Goal: Task Accomplishment & Management: Manage account settings

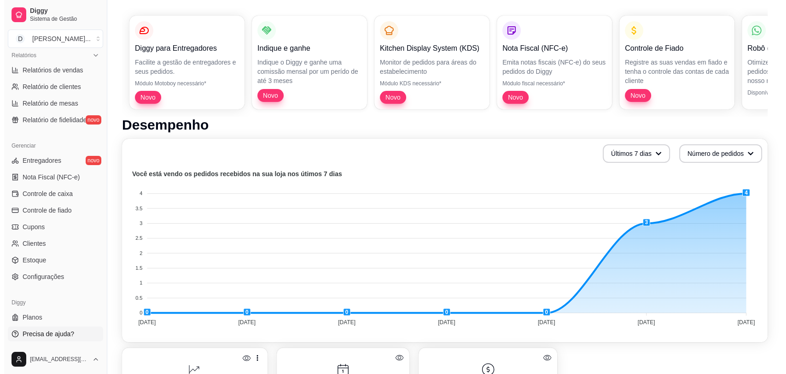
scroll to position [256, 0]
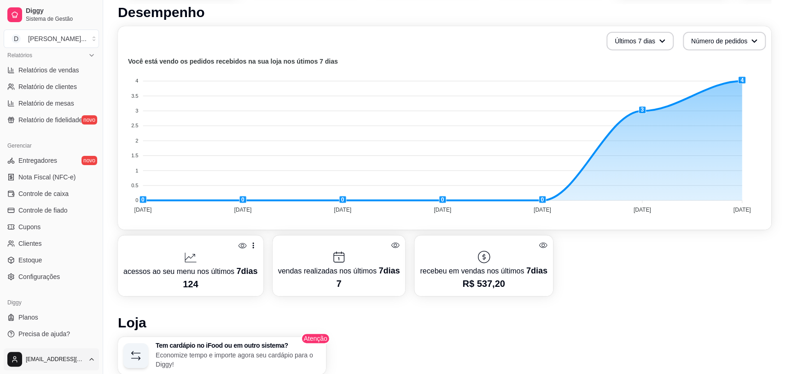
click at [30, 333] on span "Sair" at bounding box center [27, 335] width 12 height 9
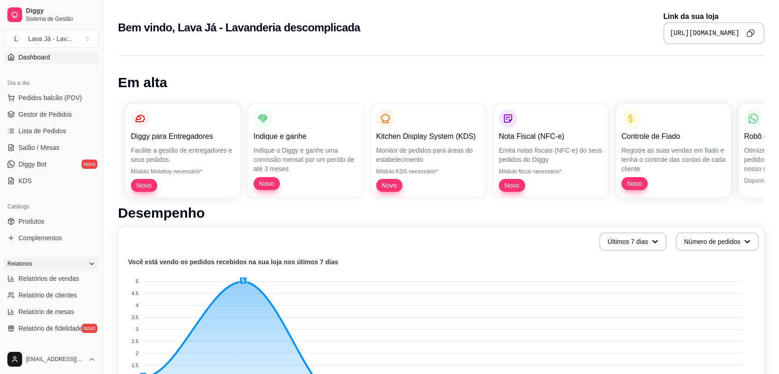
scroll to position [51, 0]
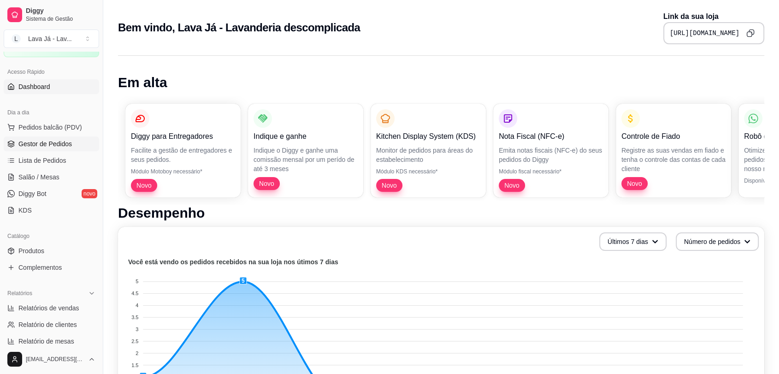
click at [48, 143] on span "Gestor de Pedidos" at bounding box center [44, 143] width 53 height 9
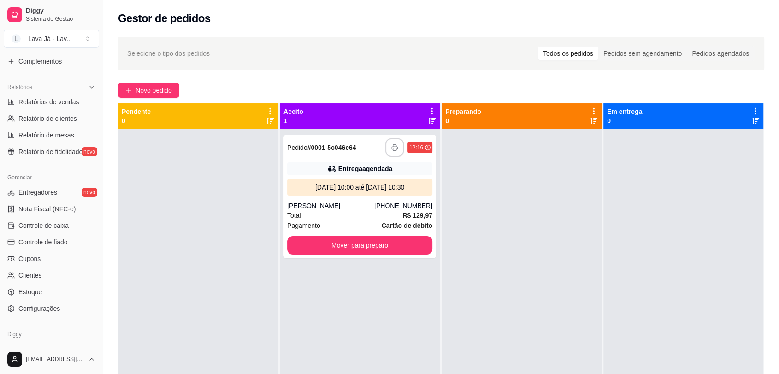
scroll to position [289, 0]
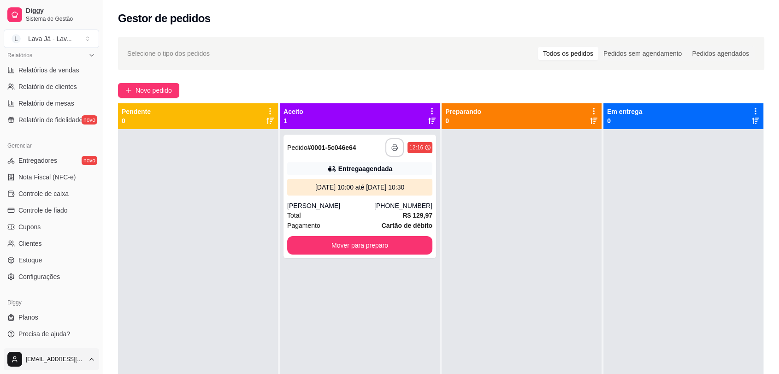
click at [68, 361] on html "**********" at bounding box center [389, 187] width 779 height 374
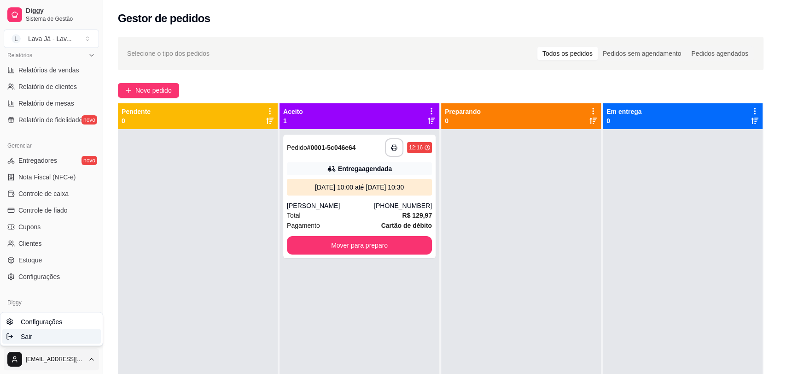
click at [39, 331] on div "Sair" at bounding box center [51, 336] width 99 height 15
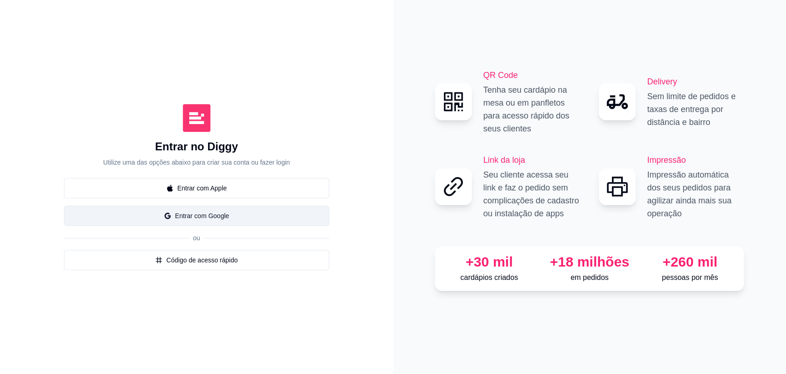
click at [183, 218] on button "Entrar com Google" at bounding box center [196, 215] width 265 height 20
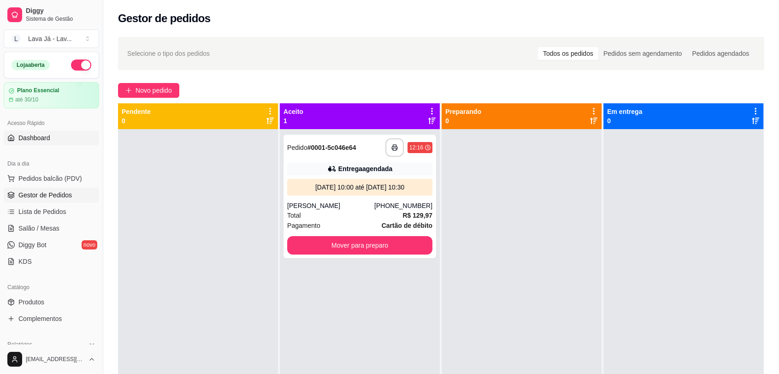
click at [44, 143] on link "Dashboard" at bounding box center [51, 137] width 95 height 15
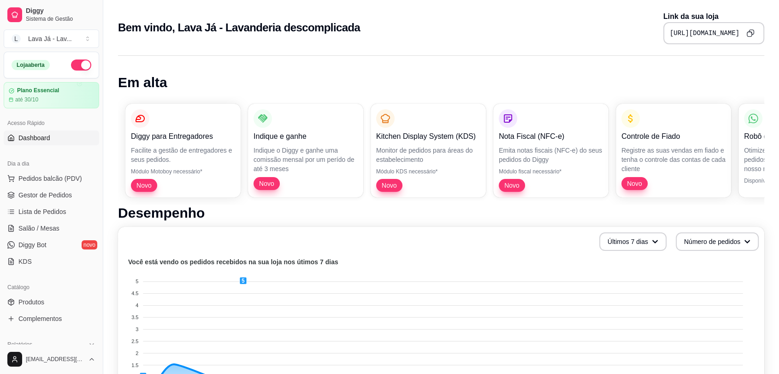
click at [748, 33] on icon "Copy to clipboard" at bounding box center [750, 33] width 8 height 8
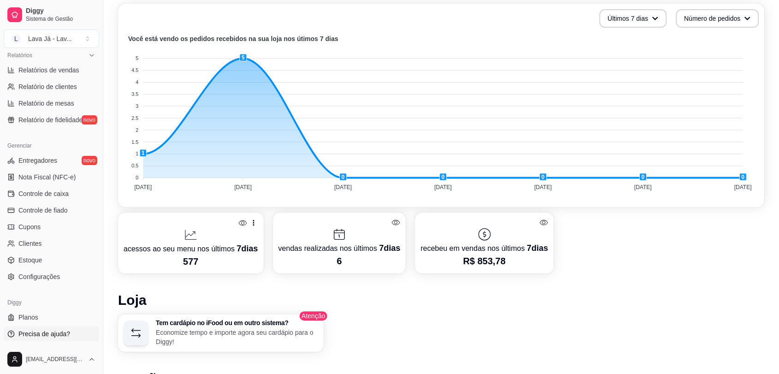
scroll to position [307, 0]
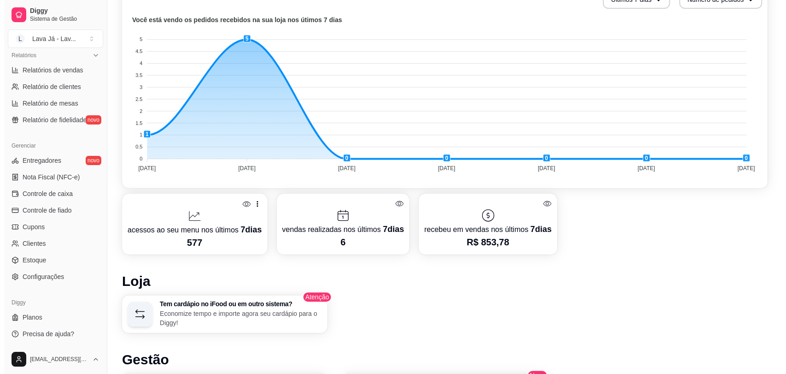
scroll to position [358, 0]
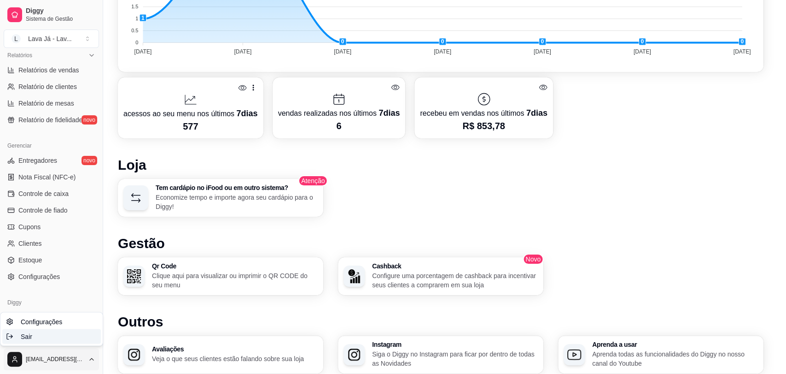
click at [33, 338] on div "Sair" at bounding box center [51, 336] width 99 height 15
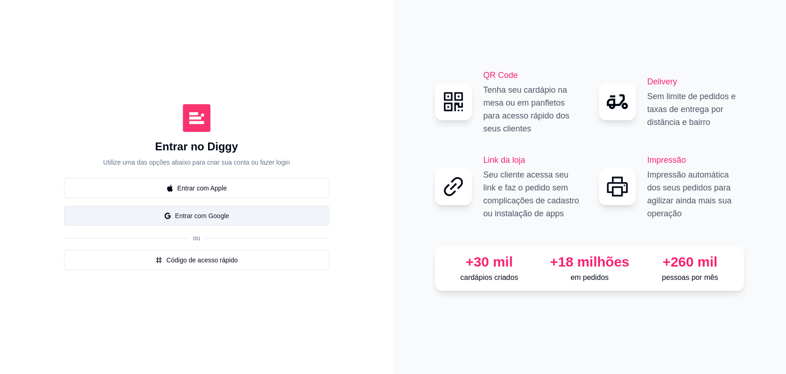
click at [210, 217] on button "Entrar com Google" at bounding box center [196, 215] width 265 height 20
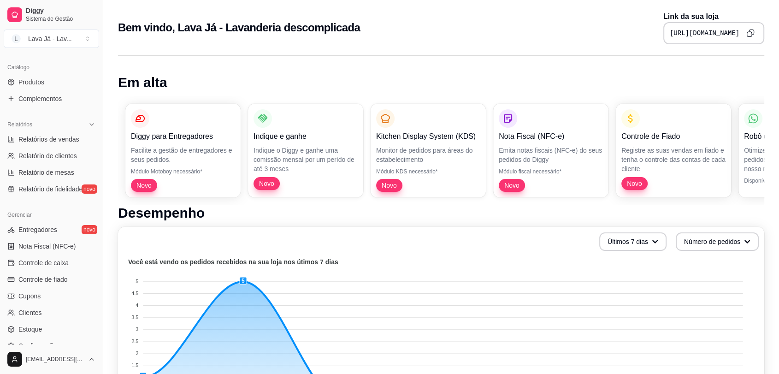
scroll to position [256, 0]
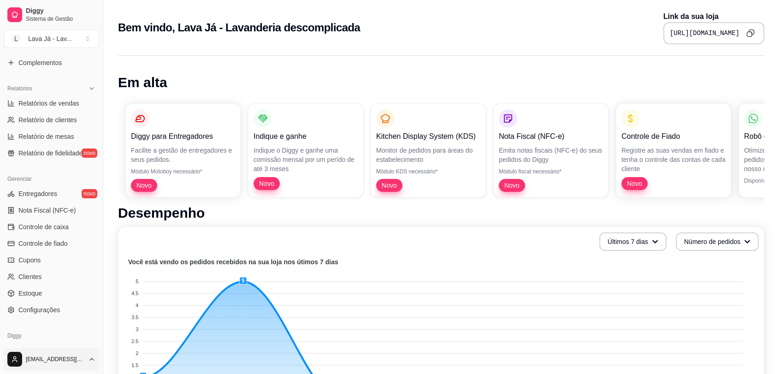
click at [93, 358] on html "Diggy Sistema de Gestão L Lava Já - Lav ... Loja aberta Plano Essencial até 30/…" at bounding box center [389, 187] width 779 height 374
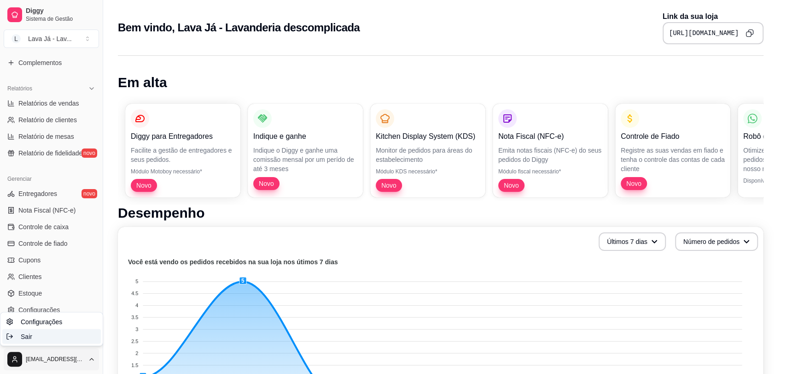
click at [50, 336] on div "Sair" at bounding box center [51, 336] width 99 height 15
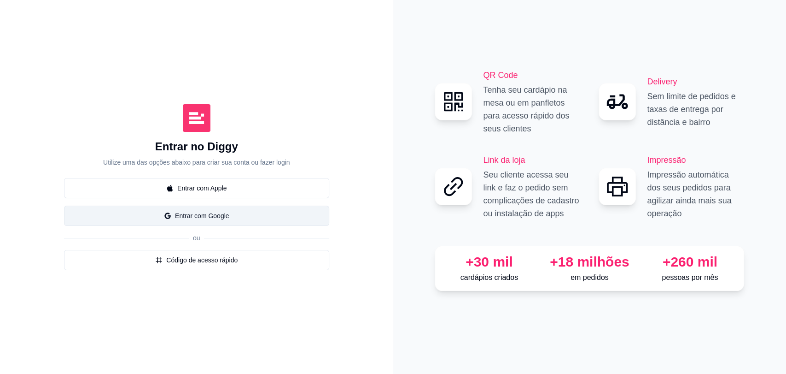
click at [211, 219] on button "Entrar com Google" at bounding box center [196, 215] width 265 height 20
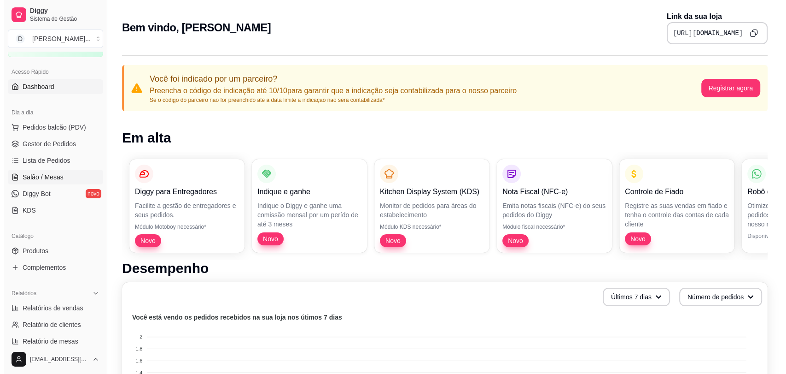
scroll to position [153, 0]
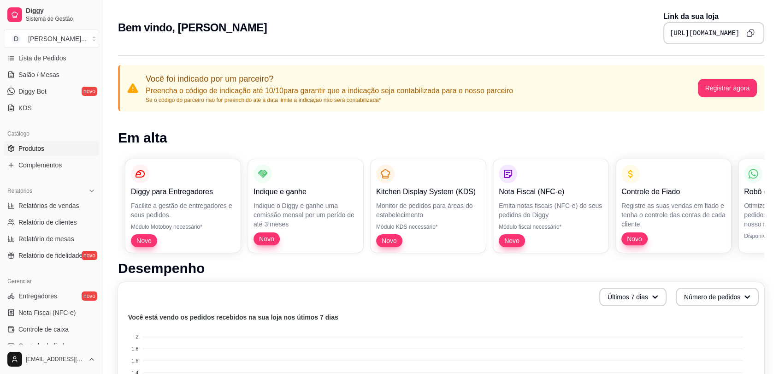
click at [41, 148] on span "Produtos" at bounding box center [31, 148] width 26 height 9
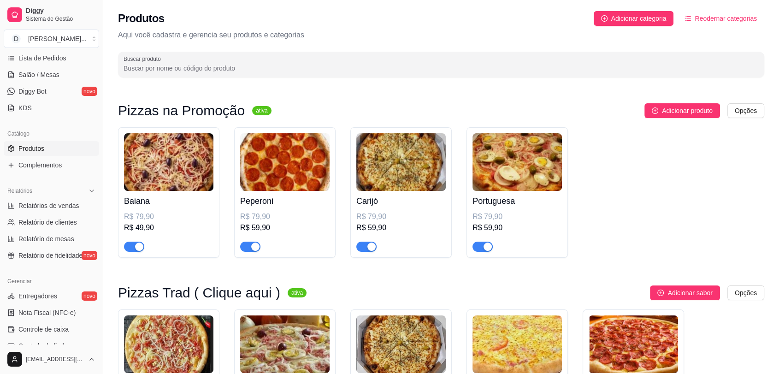
click at [289, 158] on img at bounding box center [284, 162] width 89 height 58
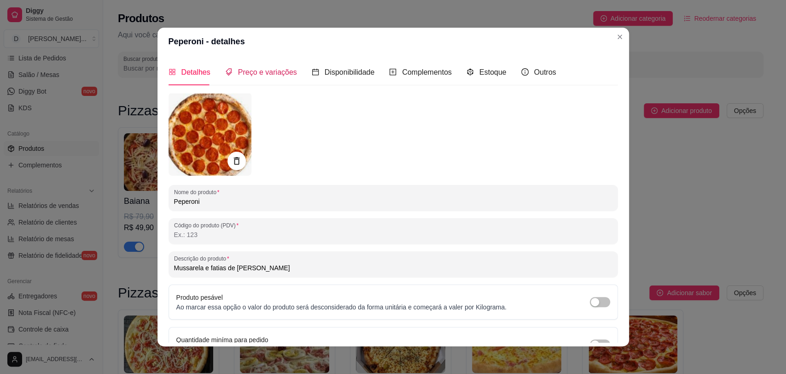
click at [270, 74] on span "Preço e variações" at bounding box center [267, 72] width 59 height 8
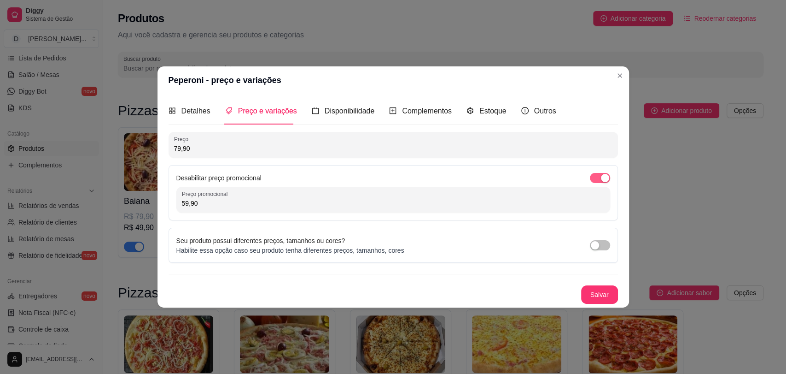
click at [592, 177] on span "button" at bounding box center [600, 178] width 20 height 10
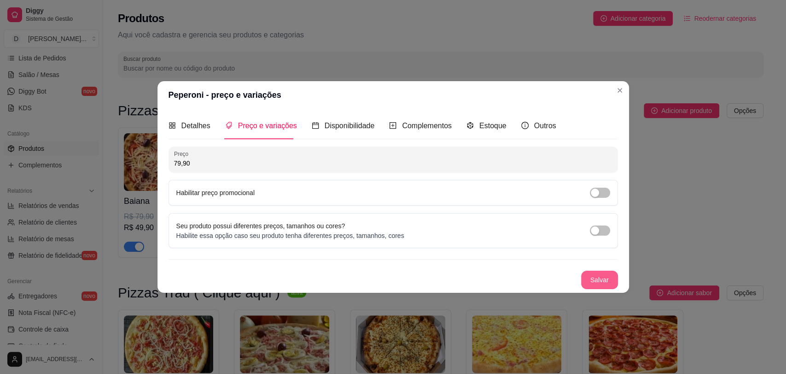
click at [600, 285] on button "Salvar" at bounding box center [599, 279] width 37 height 18
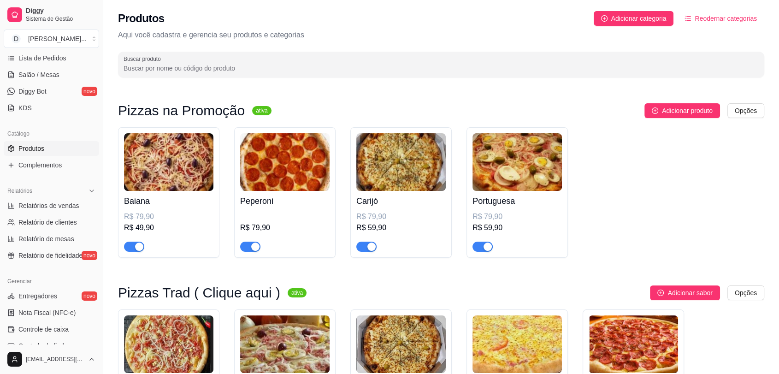
click at [277, 173] on img at bounding box center [284, 162] width 89 height 58
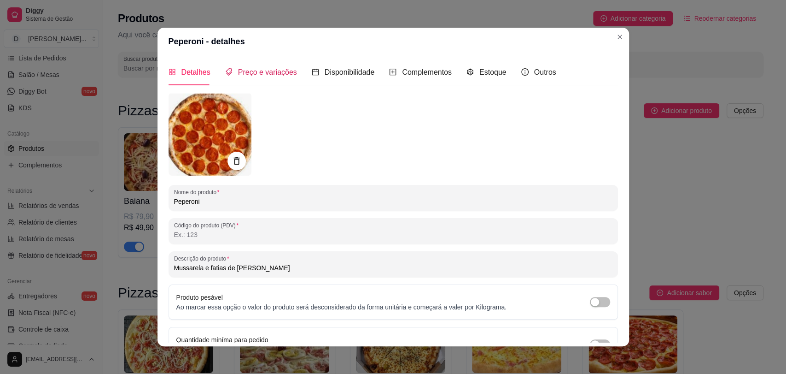
click at [267, 76] on span "Preço e variações" at bounding box center [267, 72] width 59 height 8
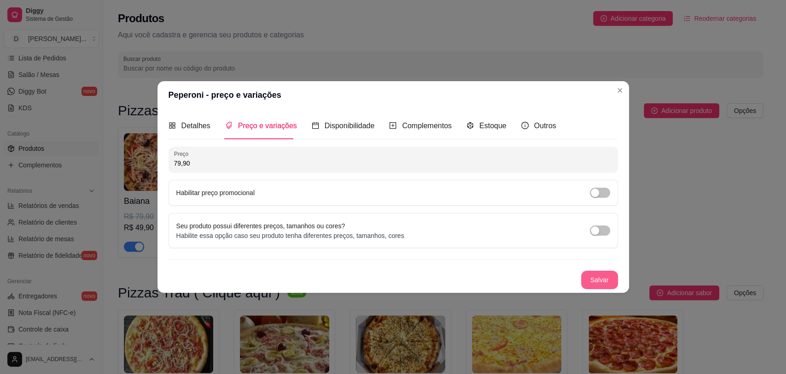
click at [598, 277] on button "Salvar" at bounding box center [599, 279] width 37 height 18
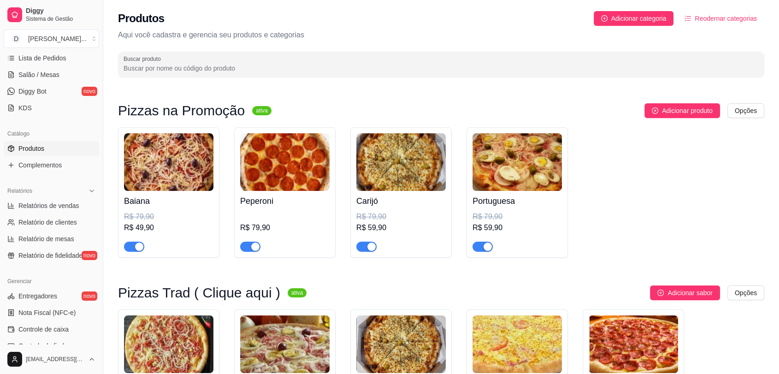
click at [383, 159] on img at bounding box center [400, 162] width 89 height 58
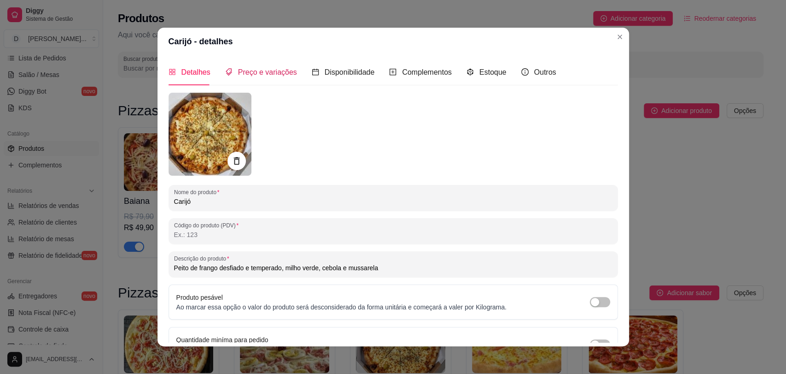
click at [269, 75] on span "Preço e variações" at bounding box center [267, 72] width 59 height 8
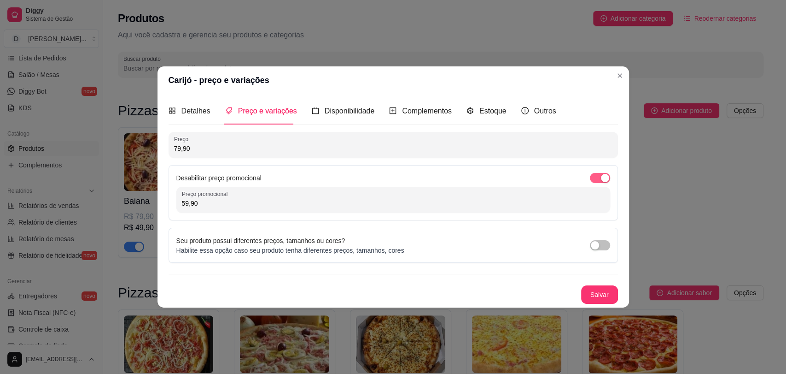
click at [595, 177] on span "button" at bounding box center [600, 178] width 20 height 10
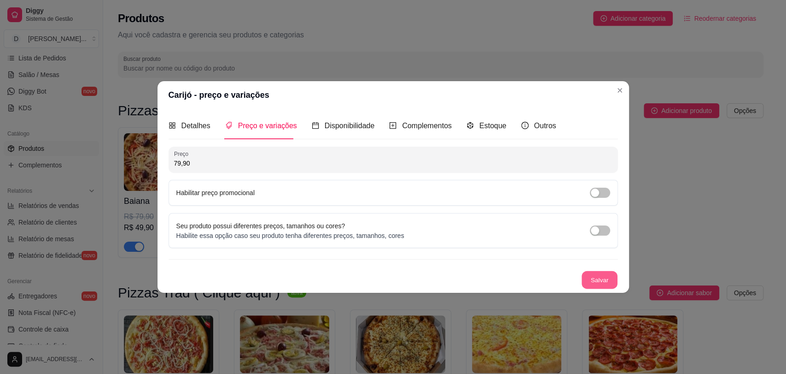
click at [603, 282] on button "Salvar" at bounding box center [600, 279] width 36 height 18
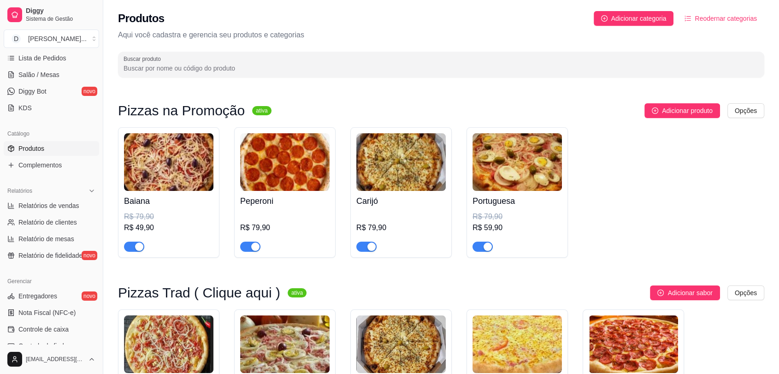
click at [489, 174] on img at bounding box center [516, 162] width 89 height 58
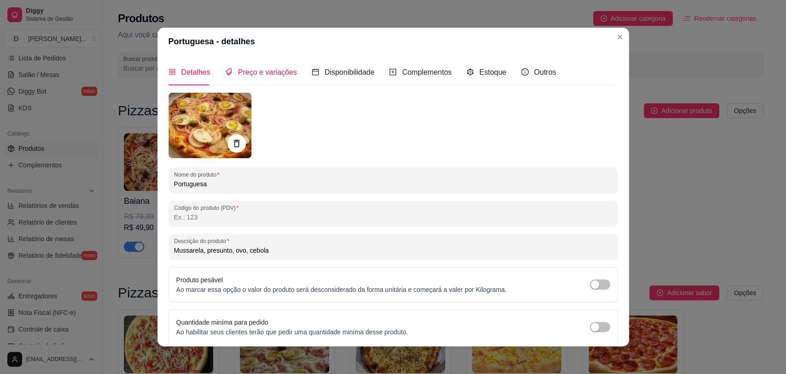
click at [265, 70] on span "Preço e variações" at bounding box center [267, 72] width 59 height 8
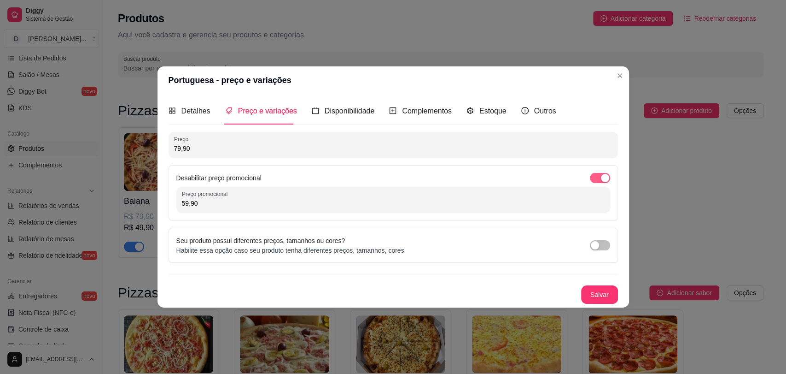
click at [594, 174] on span "button" at bounding box center [600, 178] width 20 height 10
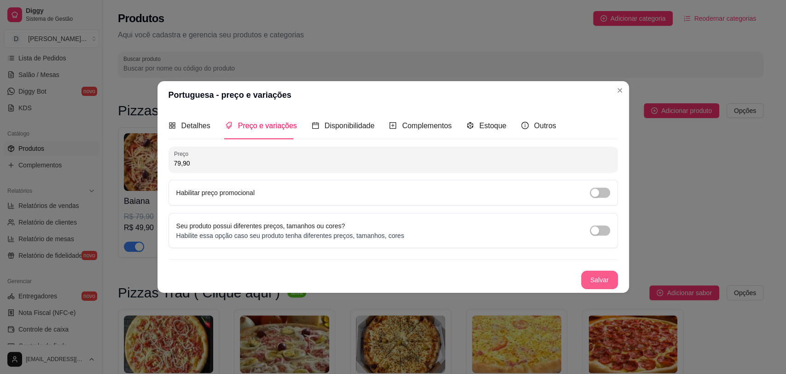
click at [600, 282] on button "Salvar" at bounding box center [599, 279] width 37 height 18
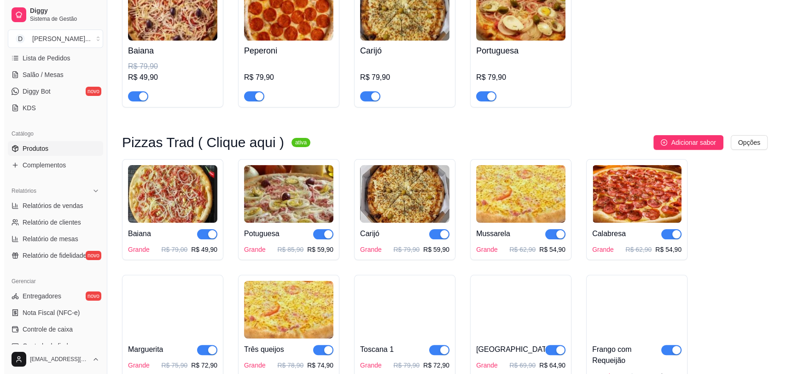
scroll to position [256, 0]
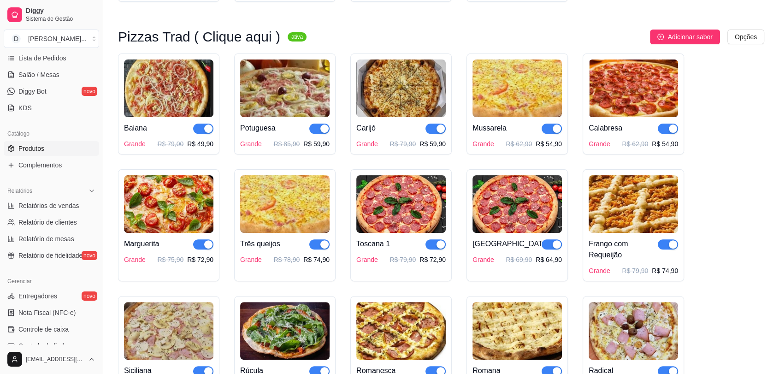
click at [296, 91] on img at bounding box center [284, 88] width 89 height 58
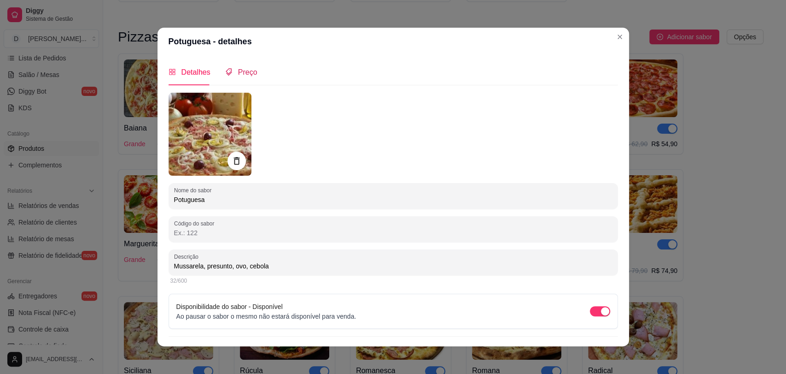
click at [248, 73] on span "Preço" at bounding box center [247, 72] width 19 height 8
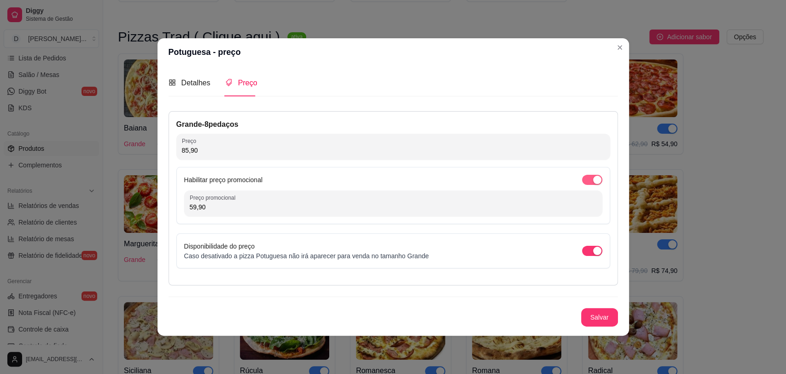
click at [590, 175] on span "button" at bounding box center [592, 180] width 20 height 10
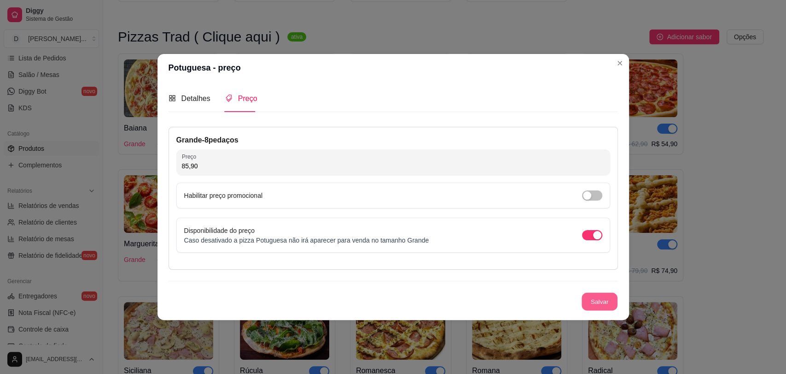
click at [598, 296] on button "Salvar" at bounding box center [600, 301] width 36 height 18
click at [599, 297] on button "Salvar" at bounding box center [599, 301] width 37 height 18
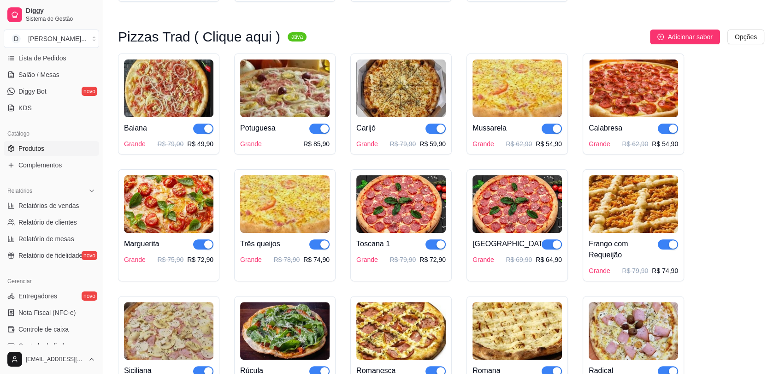
click at [391, 99] on img at bounding box center [400, 88] width 89 height 58
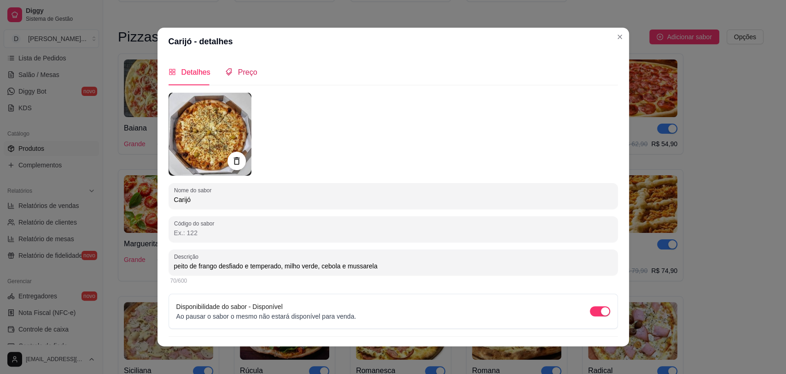
click at [239, 77] on div "Preço" at bounding box center [241, 72] width 32 height 12
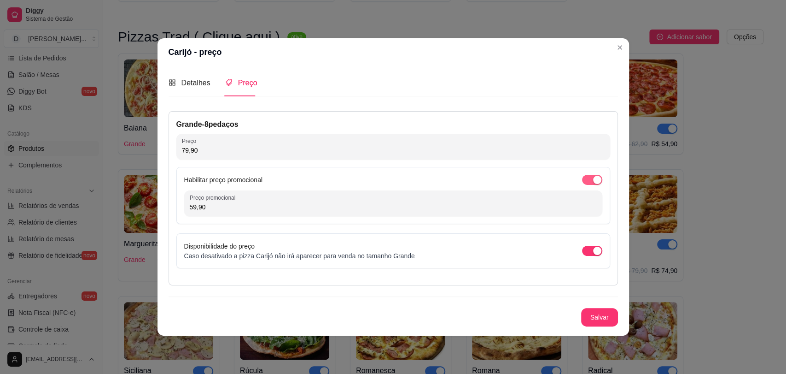
click at [585, 179] on span "button" at bounding box center [592, 180] width 20 height 10
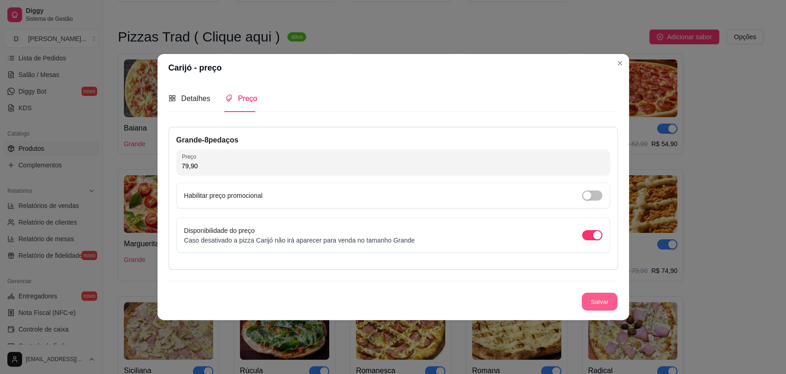
click at [598, 299] on button "Salvar" at bounding box center [600, 301] width 36 height 18
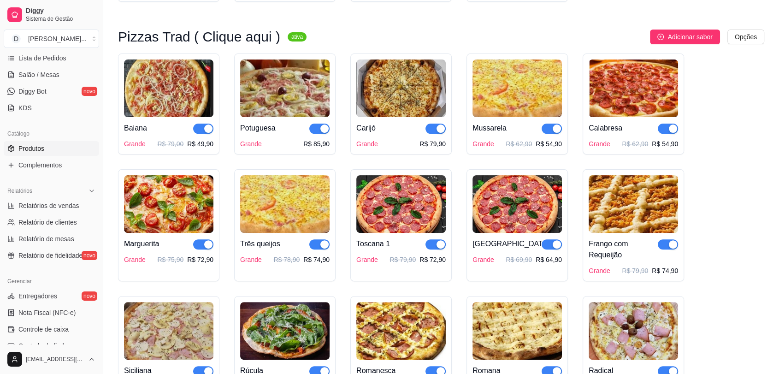
click at [511, 103] on img at bounding box center [516, 88] width 89 height 58
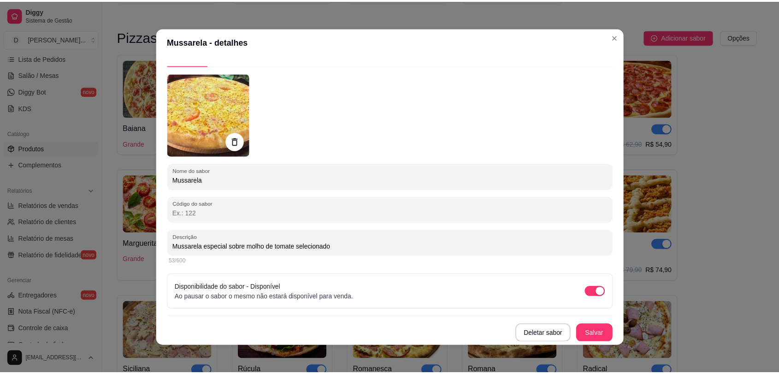
scroll to position [0, 0]
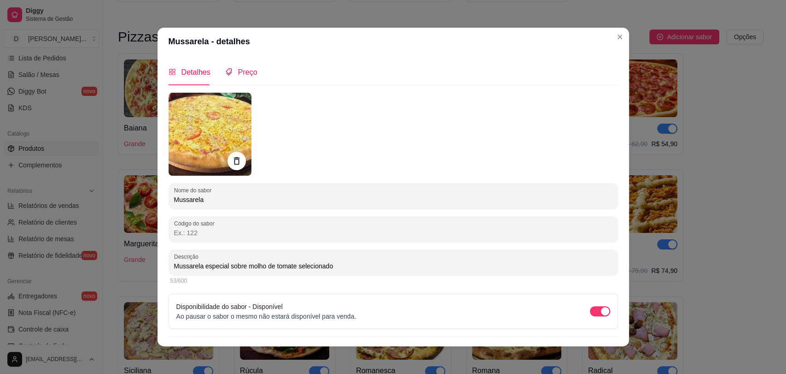
click at [244, 75] on span "Preço" at bounding box center [247, 72] width 19 height 8
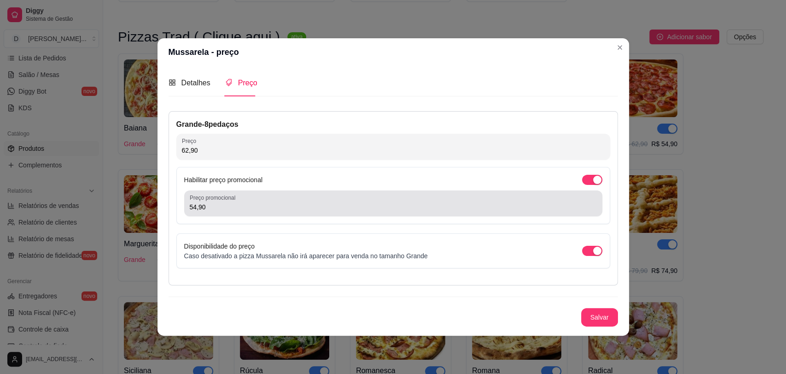
click at [434, 198] on div "54,90" at bounding box center [393, 203] width 407 height 18
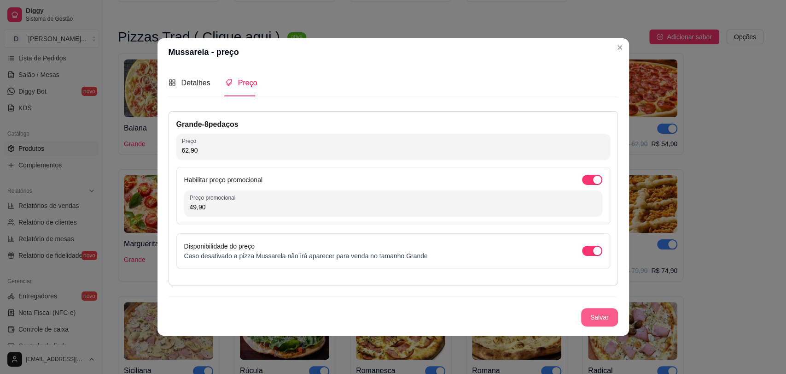
type input "49,90"
click at [604, 316] on button "Salvar" at bounding box center [599, 317] width 37 height 18
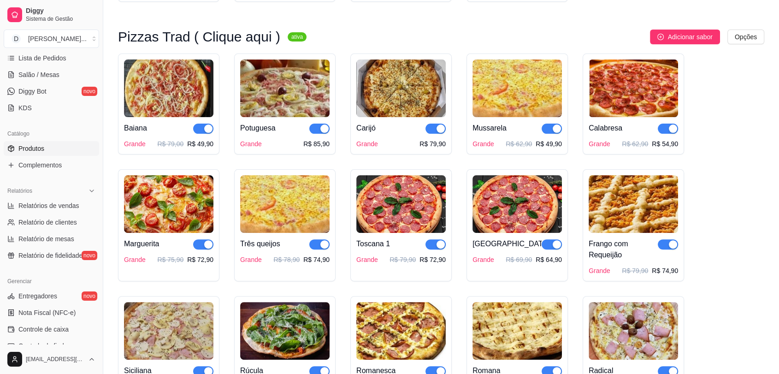
click at [630, 92] on img at bounding box center [632, 88] width 89 height 58
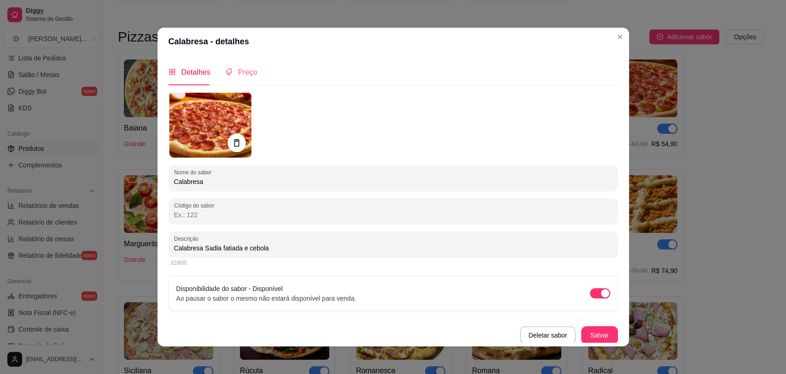
click at [249, 64] on div "Preço" at bounding box center [241, 72] width 32 height 26
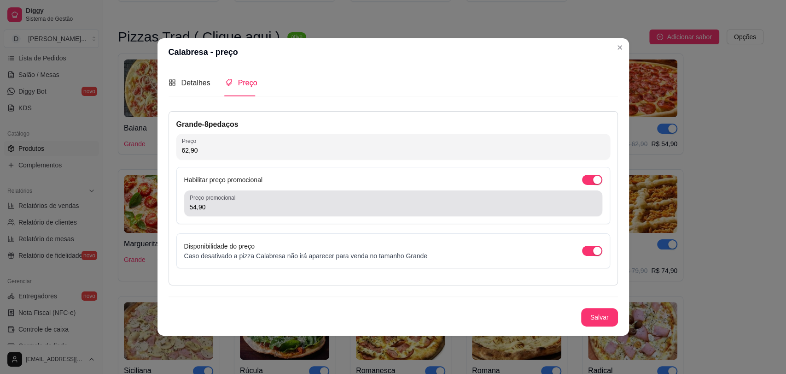
click at [250, 205] on input "54,90" at bounding box center [393, 206] width 407 height 9
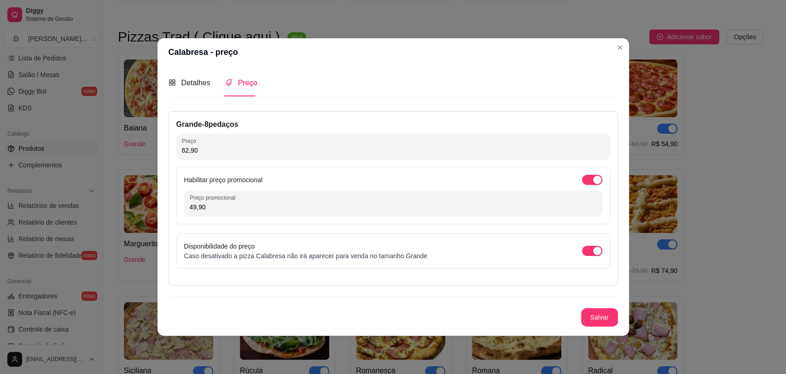
type input "49,90"
click at [601, 327] on div "Nome do sabor Calabresa Código do sabor Descrição Calabresa Sadia fatiada e ceb…" at bounding box center [394, 218] width 450 height 228
click at [603, 320] on button "Salvar" at bounding box center [599, 317] width 37 height 18
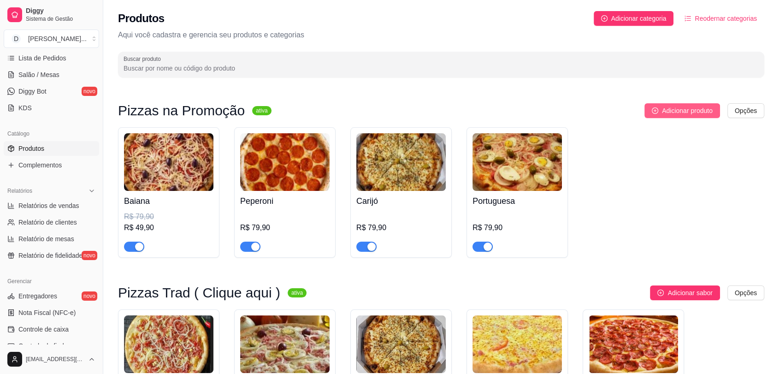
click at [693, 113] on span "Adicionar produto" at bounding box center [687, 111] width 51 height 10
click at [517, 170] on img at bounding box center [516, 162] width 89 height 58
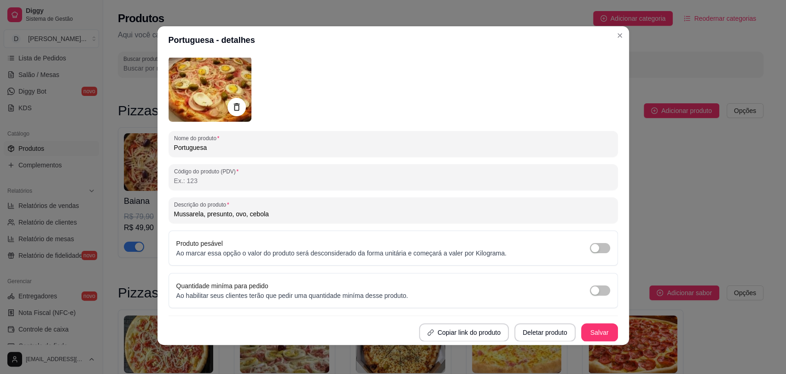
scroll to position [2, 0]
click at [523, 331] on button "Deletar produto" at bounding box center [545, 332] width 61 height 18
click at [540, 308] on button "Confirmar" at bounding box center [537, 305] width 34 height 14
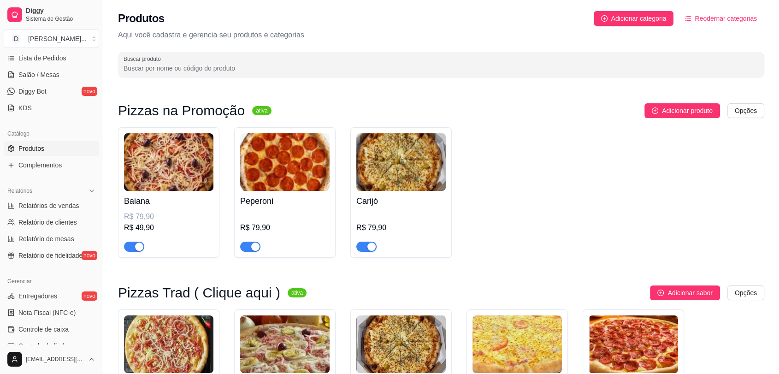
click at [401, 167] on img at bounding box center [400, 162] width 89 height 58
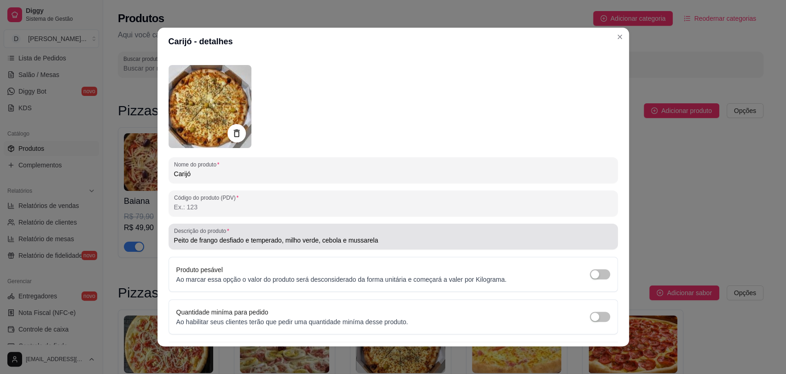
scroll to position [53, 0]
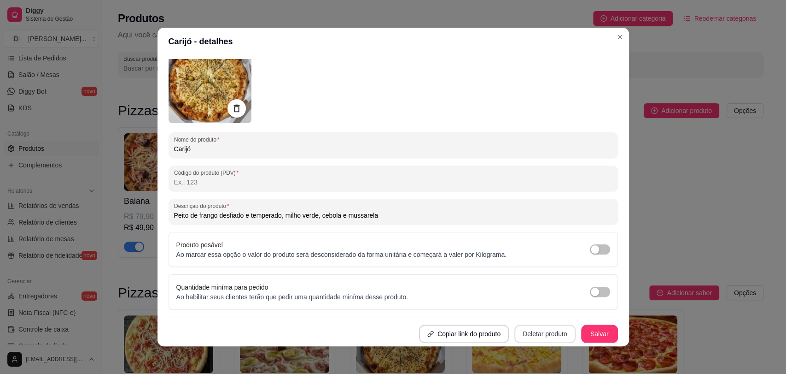
click at [536, 331] on button "Deletar produto" at bounding box center [545, 333] width 61 height 18
click at [543, 306] on button "Confirmar" at bounding box center [537, 307] width 34 height 14
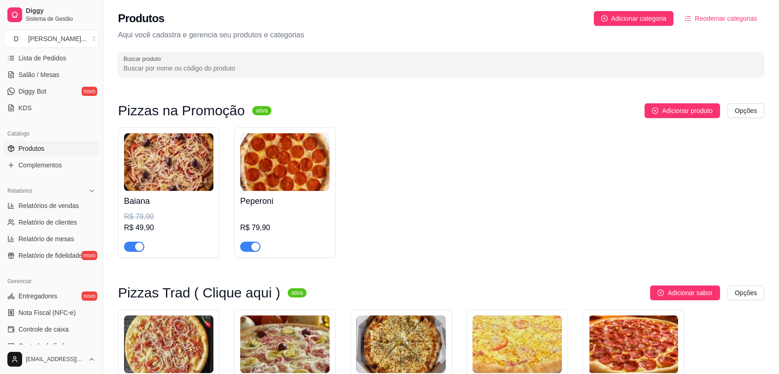
click at [293, 165] on img at bounding box center [284, 162] width 89 height 58
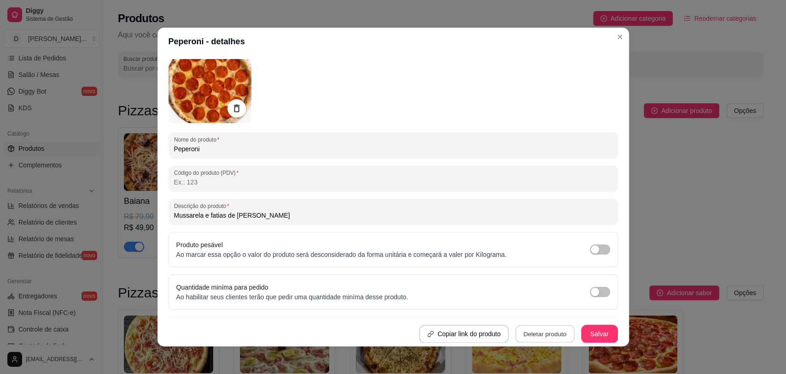
click at [534, 331] on button "Deletar produto" at bounding box center [545, 334] width 59 height 18
click at [536, 307] on button "Confirmar" at bounding box center [537, 307] width 34 height 14
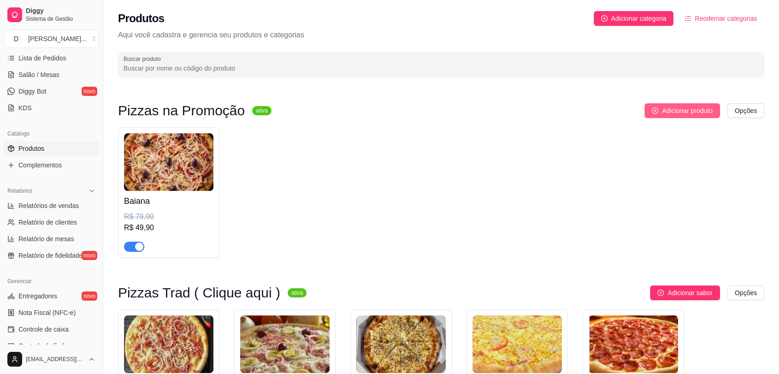
click at [697, 110] on span "Adicionar produto" at bounding box center [687, 111] width 51 height 10
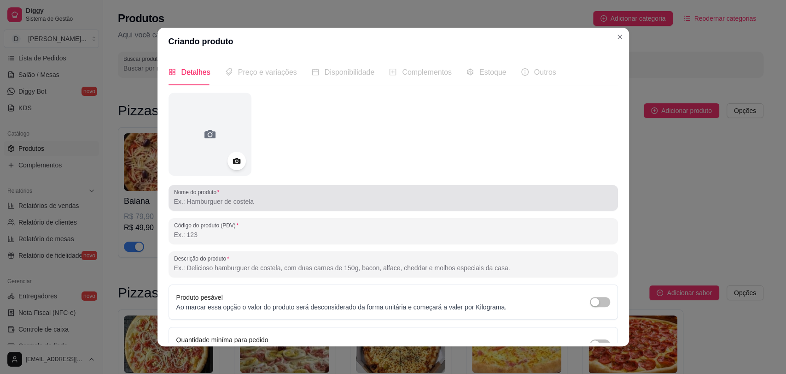
click at [261, 201] on input "Nome do produto" at bounding box center [393, 201] width 439 height 9
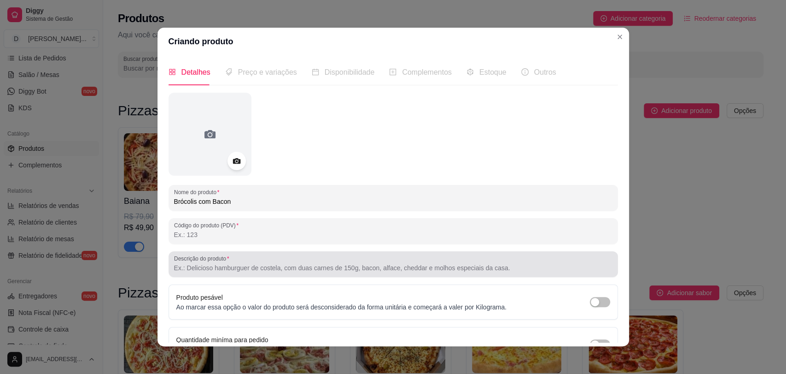
type input "Brócolis com Bacon"
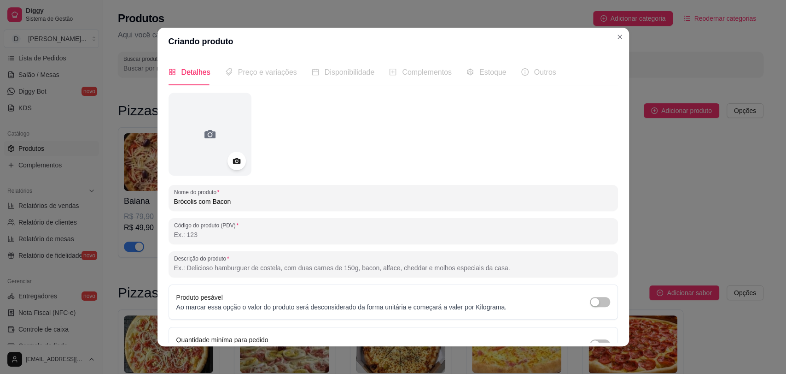
click at [235, 268] on input "Descrição do produto" at bounding box center [393, 267] width 439 height 9
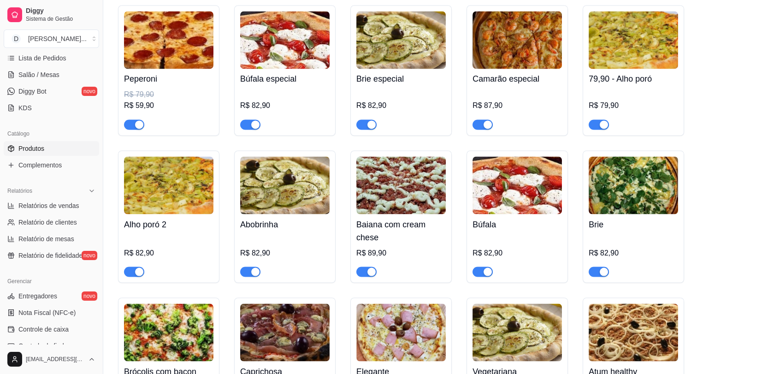
scroll to position [1587, 0]
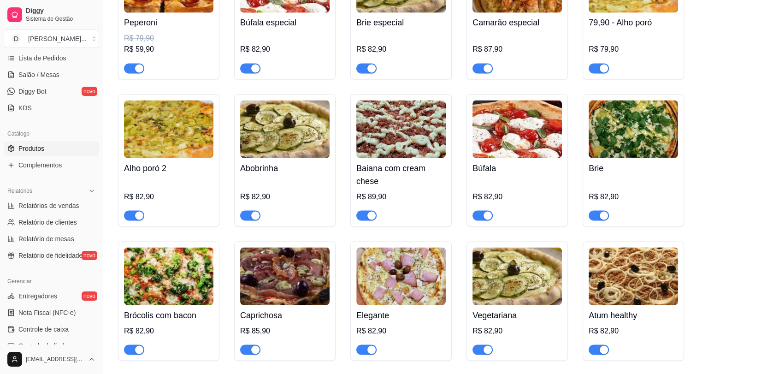
click at [164, 293] on img at bounding box center [168, 276] width 89 height 58
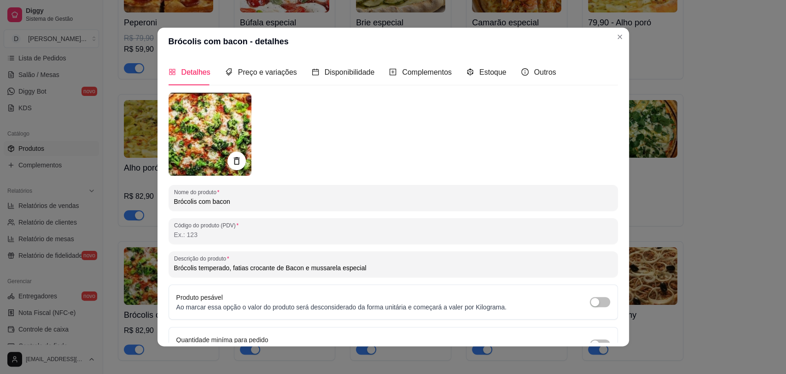
drag, startPoint x: 170, startPoint y: 268, endPoint x: 402, endPoint y: 257, distance: 232.5
click at [405, 259] on div "Brócolis temperado, fatias crocante de Bacon e mussarela especial" at bounding box center [393, 264] width 439 height 18
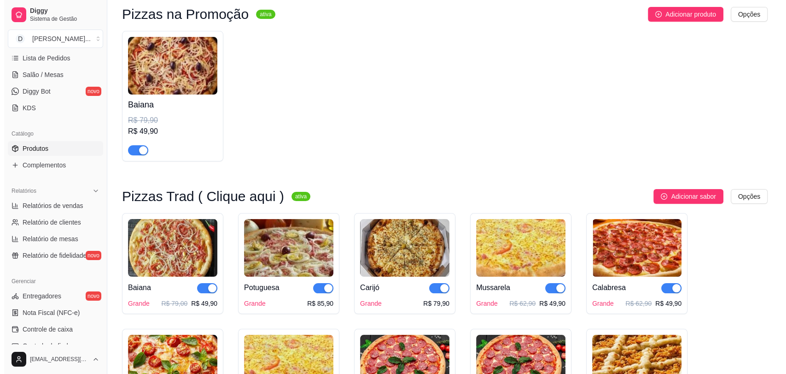
scroll to position [0, 0]
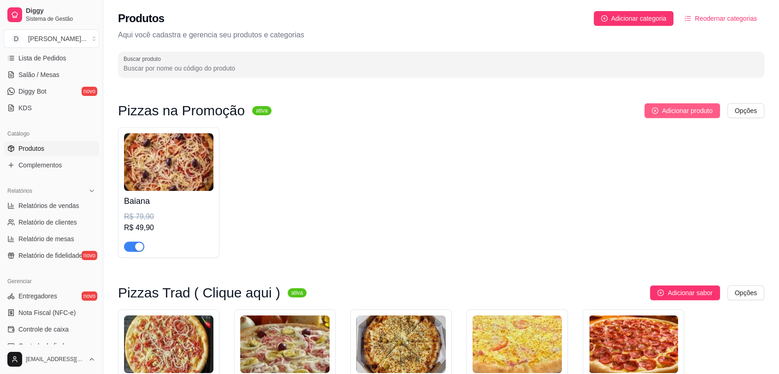
click at [669, 117] on button "Adicionar produto" at bounding box center [682, 110] width 76 height 15
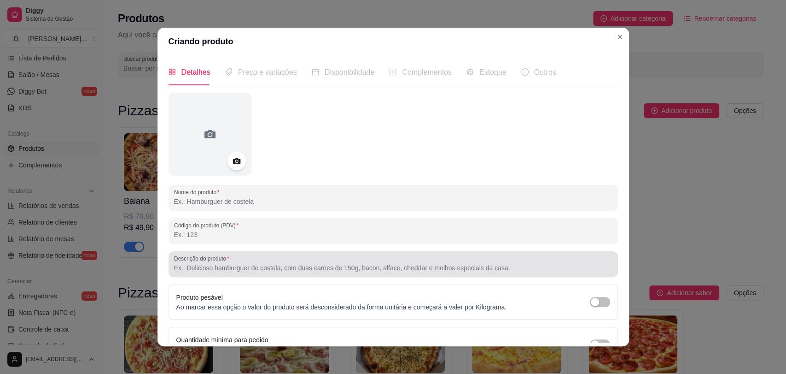
click at [217, 268] on input "Descrição do produto" at bounding box center [393, 267] width 439 height 9
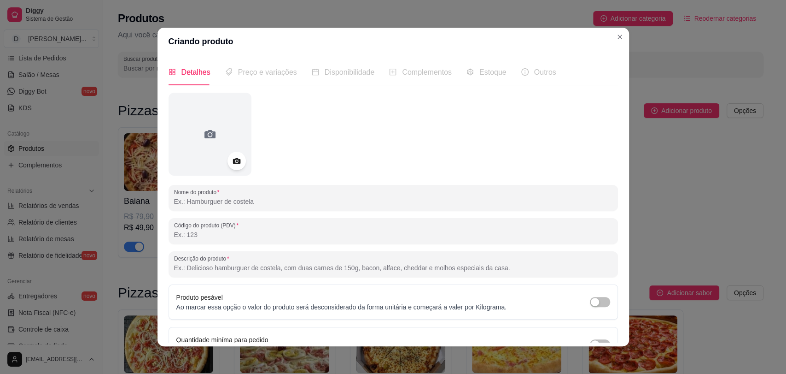
paste input "Brócolis temperado, fatias crocante de Bacon e mussarela especial"
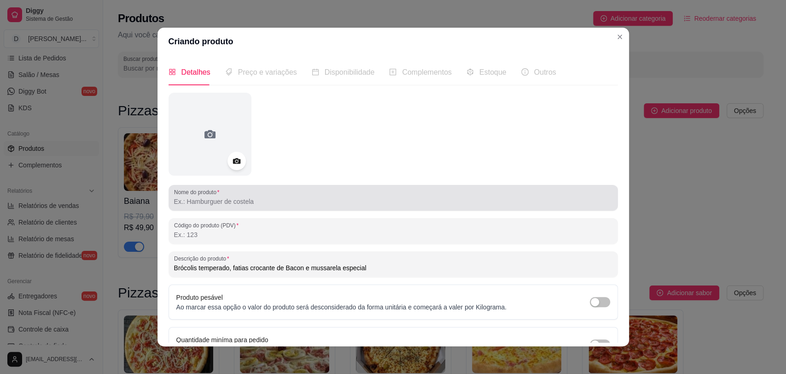
type input "Brócolis temperado, fatias crocante de Bacon e mussarela especial"
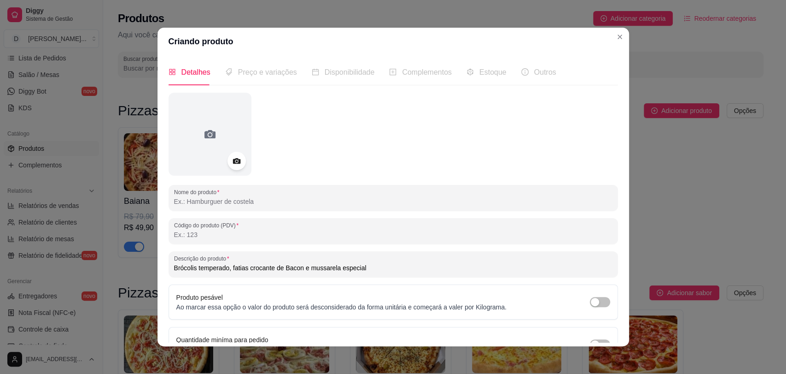
click at [250, 199] on input "Nome do produto" at bounding box center [393, 201] width 439 height 9
type input "Brócolis com bacon"
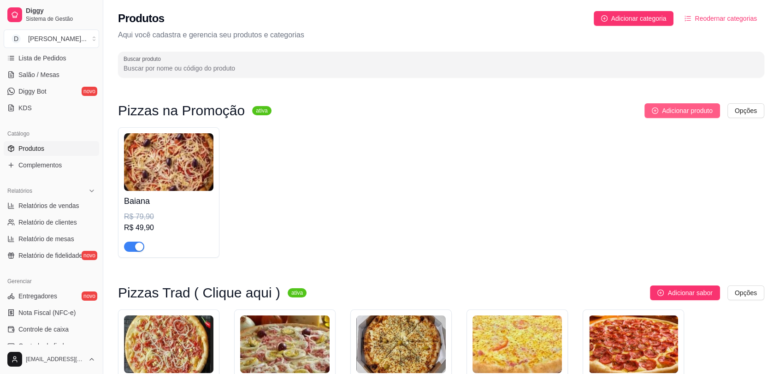
click at [672, 112] on span "Adicionar produto" at bounding box center [687, 111] width 51 height 10
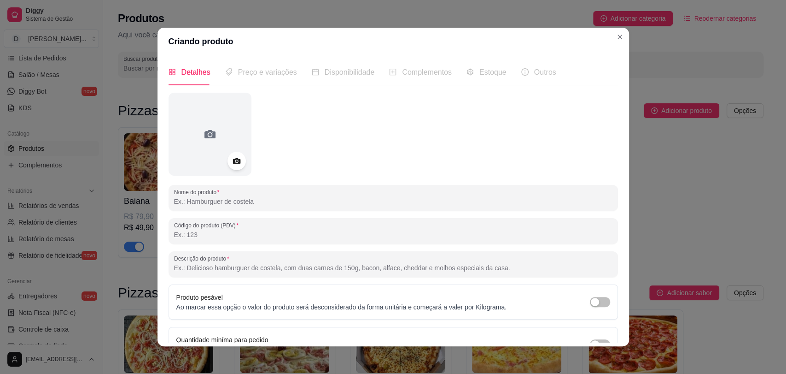
click at [207, 266] on input "Descrição do produto" at bounding box center [393, 267] width 439 height 9
paste input "Brócolis temperado, fatias crocante de Bacon e mussarela especial"
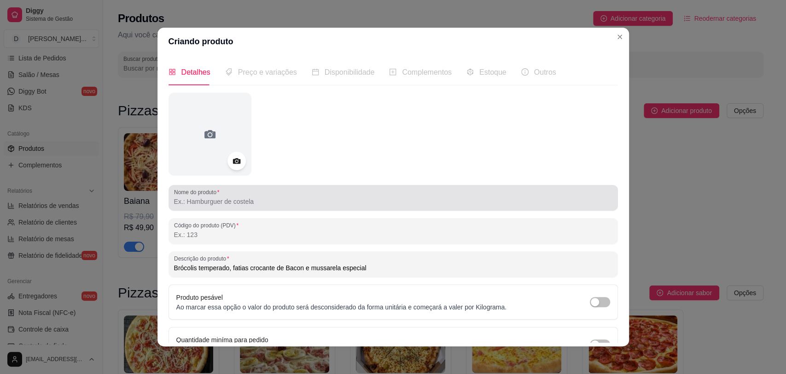
type input "Brócolis temperado, fatias crocante de Bacon e mussarela especial"
click at [256, 205] on input "Nome do produto" at bounding box center [393, 201] width 439 height 9
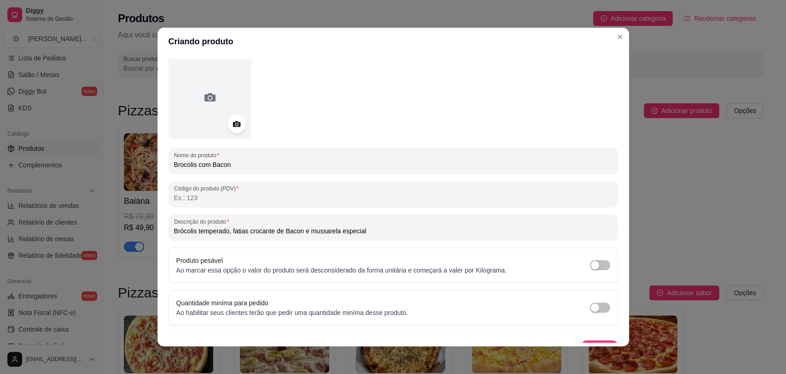
scroll to position [53, 0]
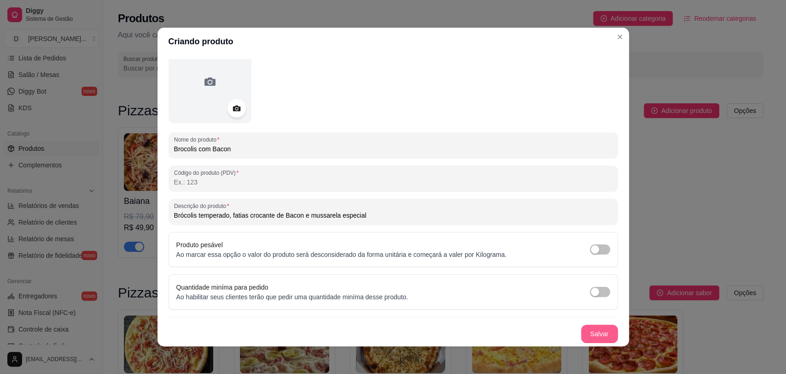
type input "Brocolis com Bacon"
click at [588, 330] on button "Salvar" at bounding box center [599, 333] width 37 height 18
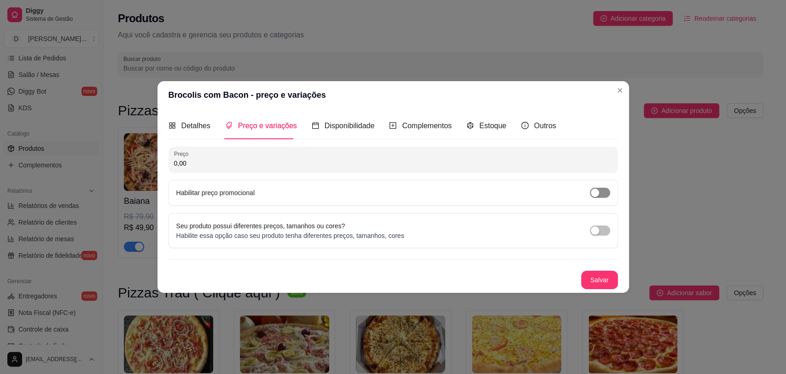
click at [608, 196] on span "button" at bounding box center [600, 193] width 20 height 10
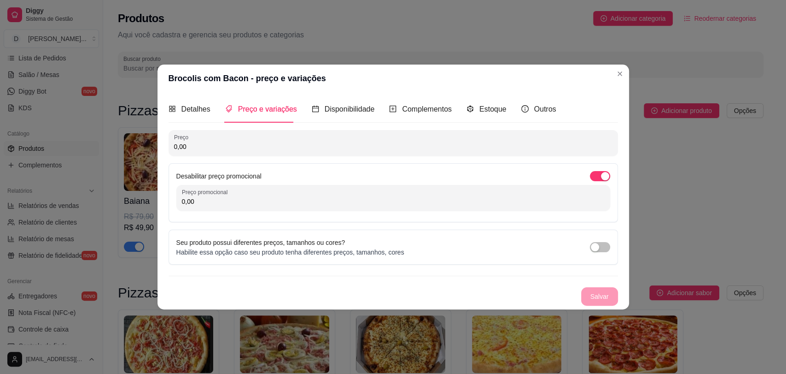
click at [299, 145] on input "0,00" at bounding box center [393, 146] width 439 height 9
click at [601, 178] on div "button" at bounding box center [605, 176] width 8 height 8
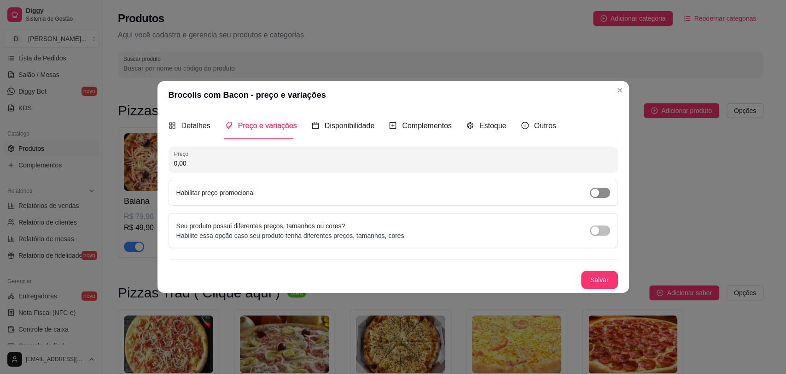
click at [602, 189] on span "button" at bounding box center [600, 193] width 20 height 10
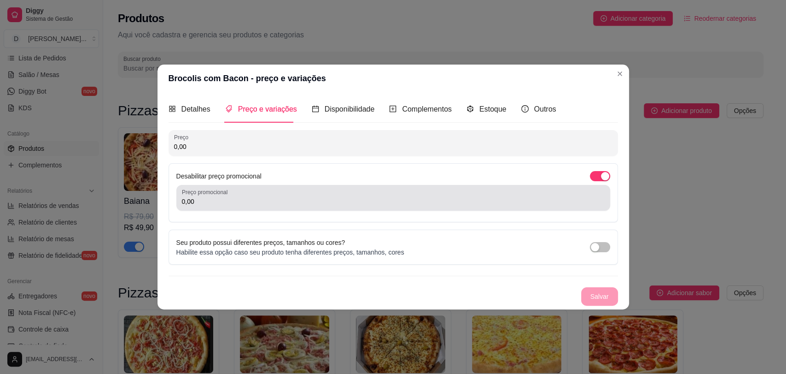
click at [343, 193] on div "0,00" at bounding box center [393, 197] width 423 height 18
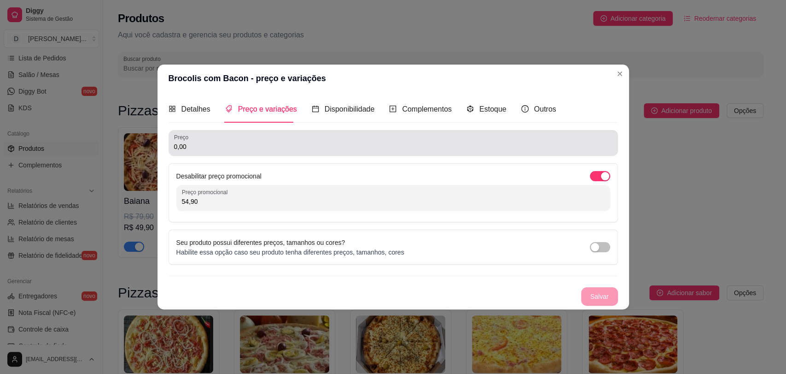
type input "54,90"
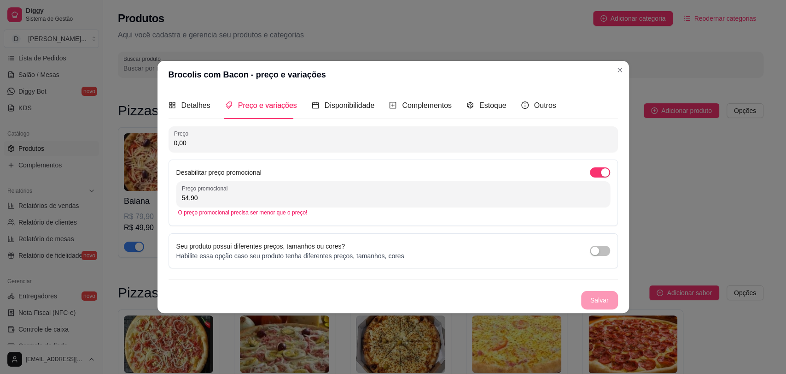
click at [274, 147] on input "0,00" at bounding box center [393, 142] width 439 height 9
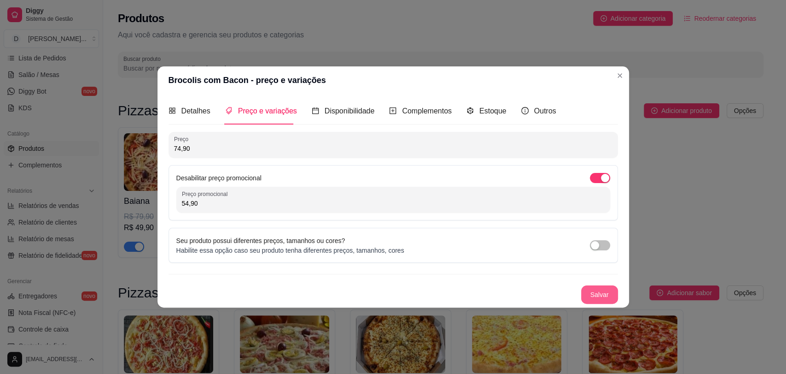
type input "74,90"
click at [597, 293] on button "Salvar" at bounding box center [599, 294] width 37 height 18
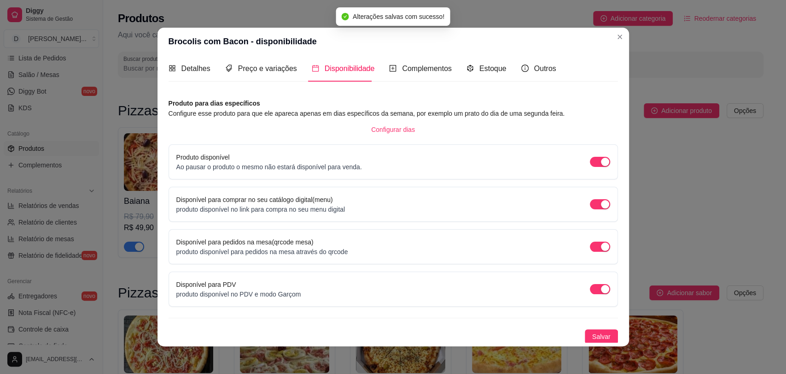
scroll to position [4, 0]
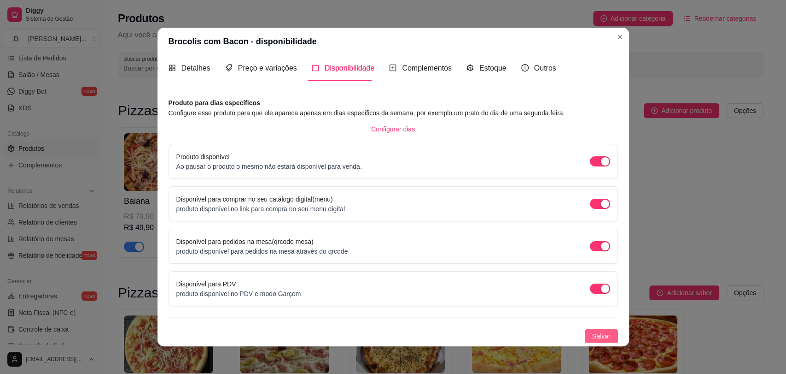
click at [593, 335] on span "Salvar" at bounding box center [602, 336] width 18 height 10
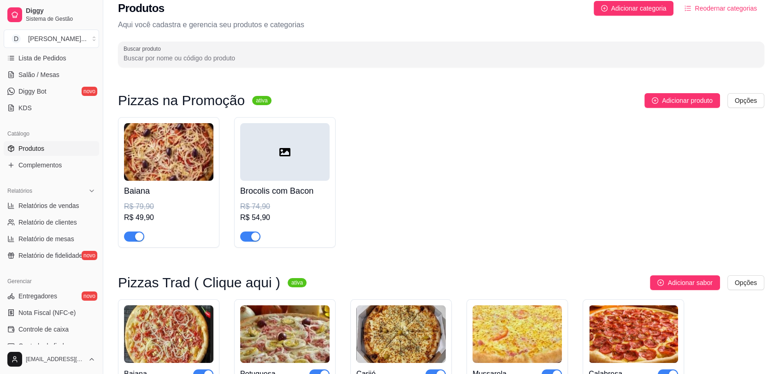
scroll to position [0, 0]
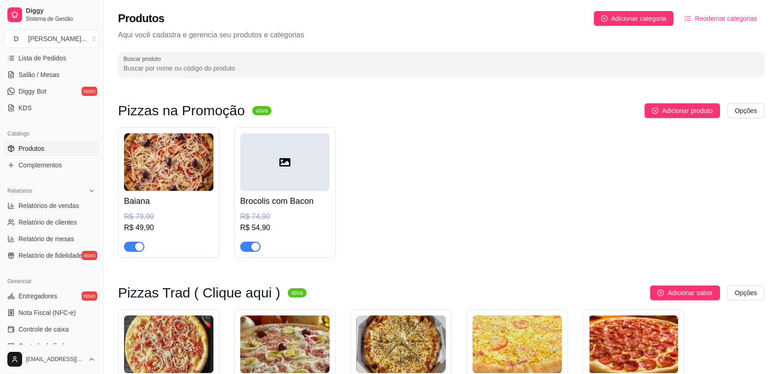
click at [291, 179] on div at bounding box center [284, 162] width 89 height 58
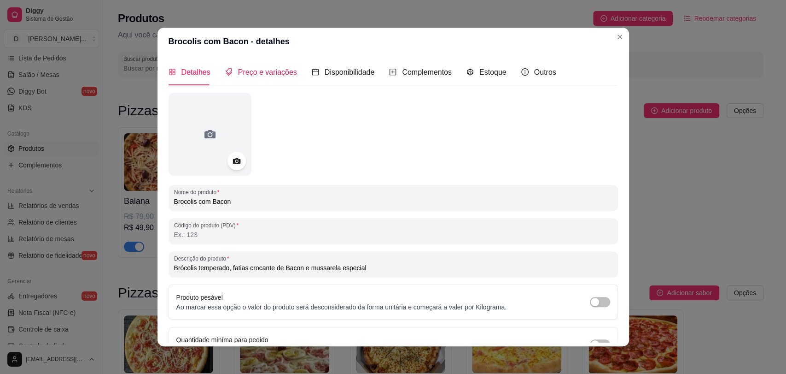
click at [266, 77] on div "Preço e variações" at bounding box center [261, 72] width 72 height 12
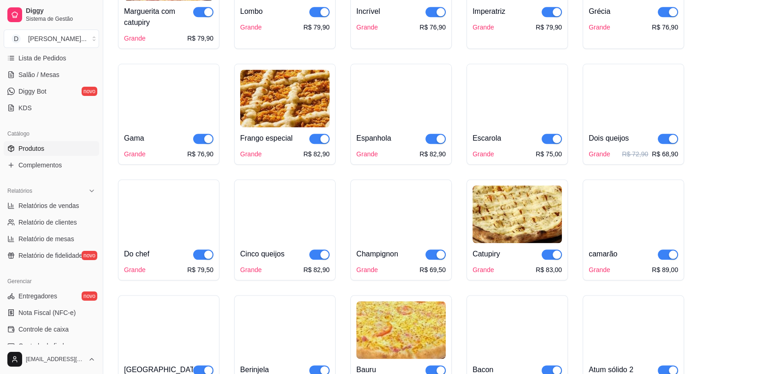
scroll to position [1075, 0]
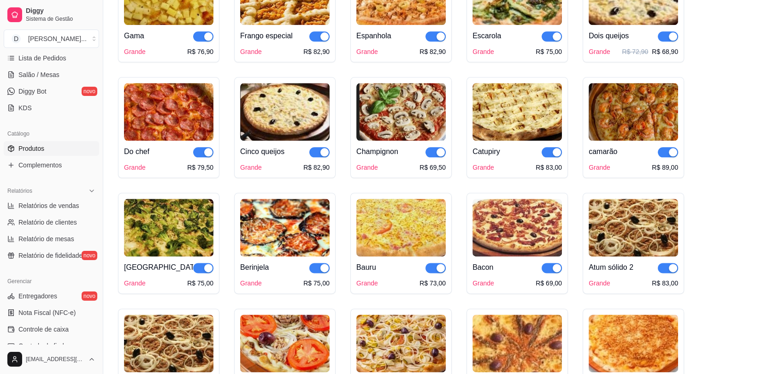
click at [172, 224] on img at bounding box center [168, 228] width 89 height 58
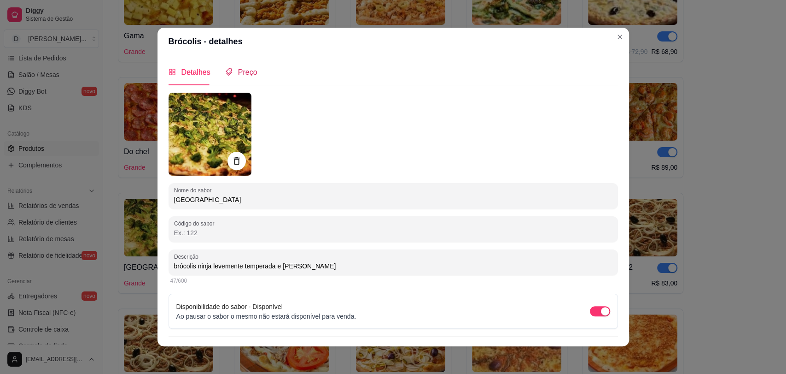
click at [238, 71] on span "Preço" at bounding box center [247, 72] width 19 height 8
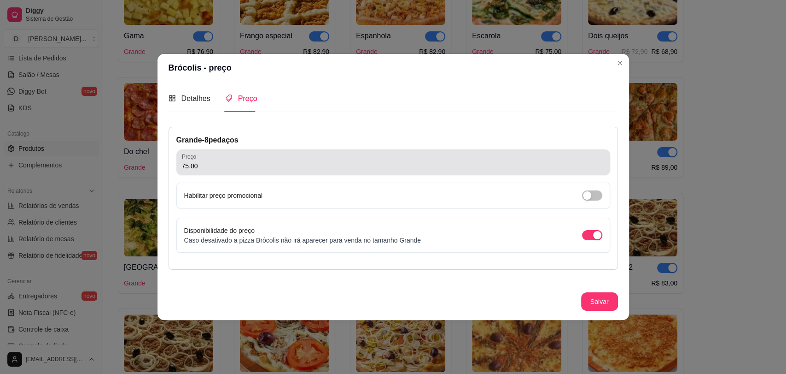
click at [256, 169] on input "75,00" at bounding box center [393, 165] width 423 height 9
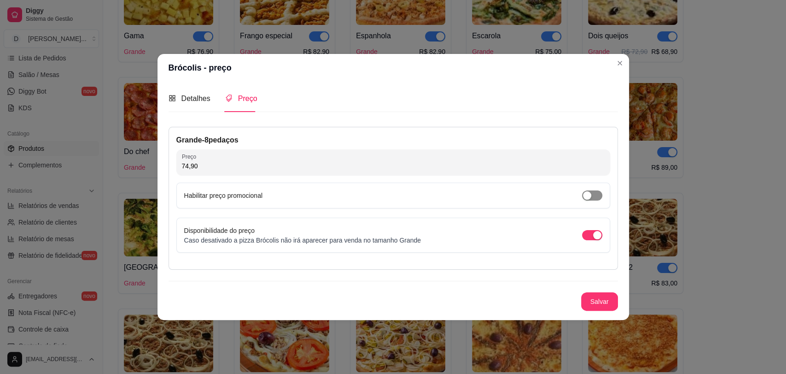
type input "74,90"
click at [596, 194] on span "button" at bounding box center [592, 195] width 20 height 10
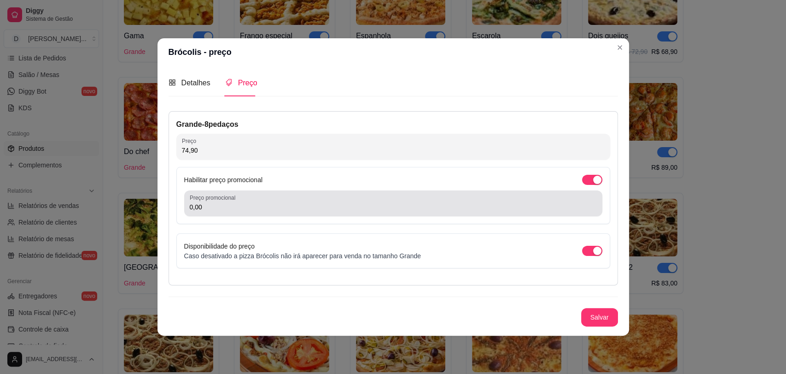
click at [334, 207] on input "0,00" at bounding box center [393, 206] width 407 height 9
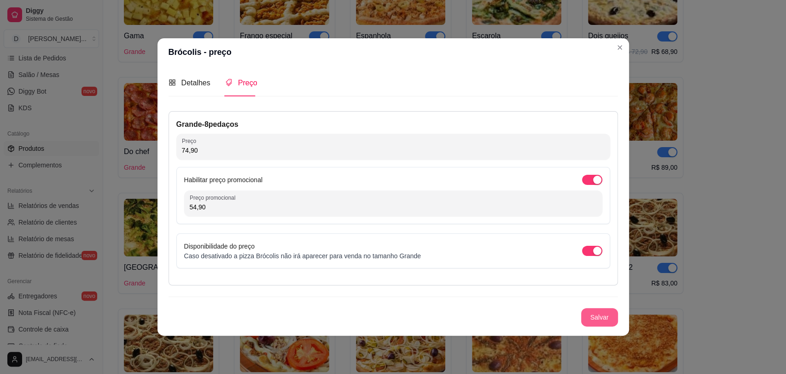
type input "54,90"
click at [614, 314] on button "Salvar" at bounding box center [600, 317] width 36 height 18
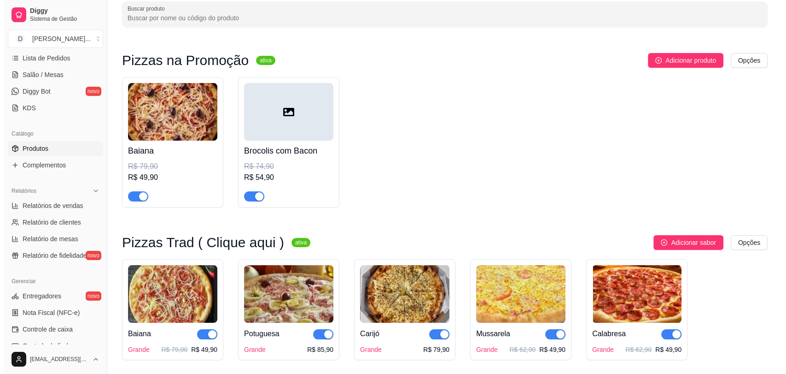
scroll to position [0, 0]
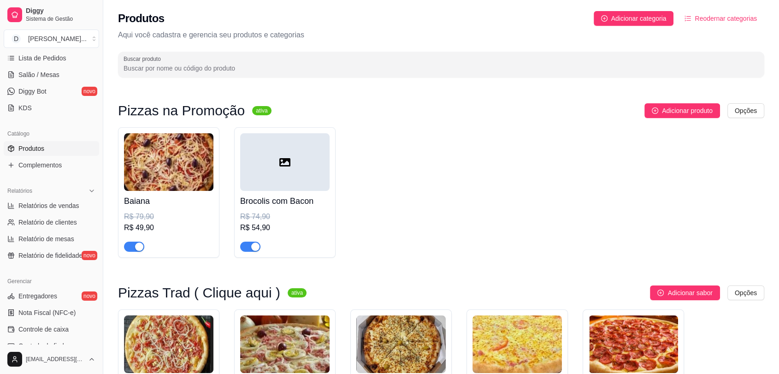
click at [278, 175] on div at bounding box center [284, 162] width 89 height 58
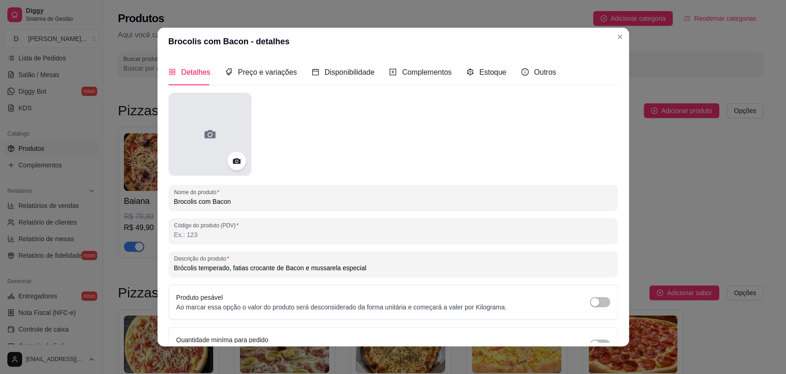
click at [213, 140] on icon at bounding box center [210, 134] width 15 height 15
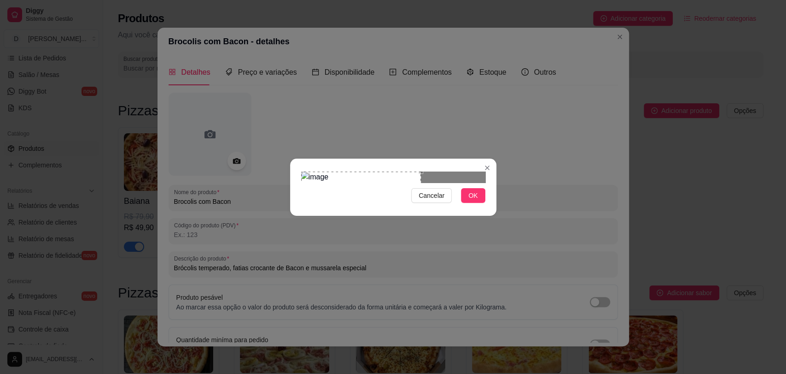
click at [375, 184] on div "Use the arrow keys to move the crop selection area" at bounding box center [361, 203] width 120 height 64
click at [439, 182] on div at bounding box center [393, 176] width 184 height 11
click at [364, 171] on div "Use the arrow keys to move the crop selection area" at bounding box center [333, 203] width 64 height 64
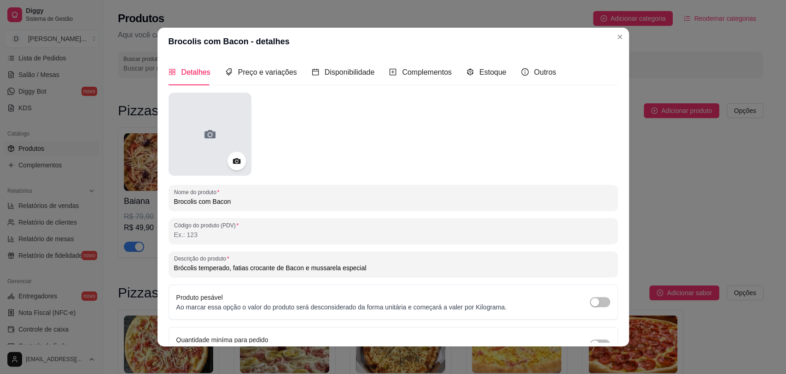
click at [203, 121] on div at bounding box center [210, 134] width 83 height 83
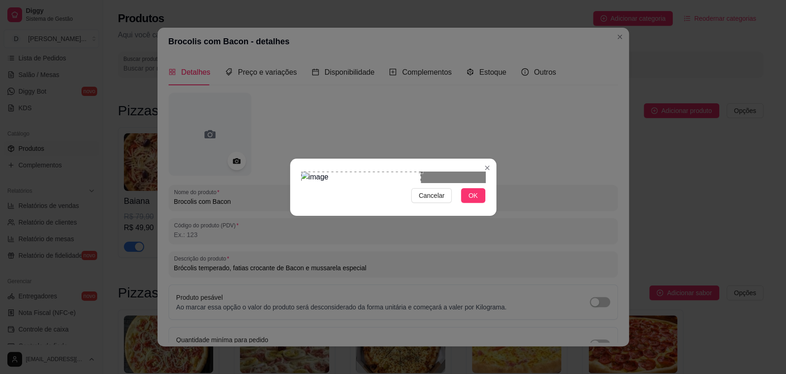
click at [378, 193] on div "Use the arrow keys to move the crop selection area" at bounding box center [361, 203] width 120 height 64
click at [472, 200] on span "OK" at bounding box center [473, 195] width 9 height 10
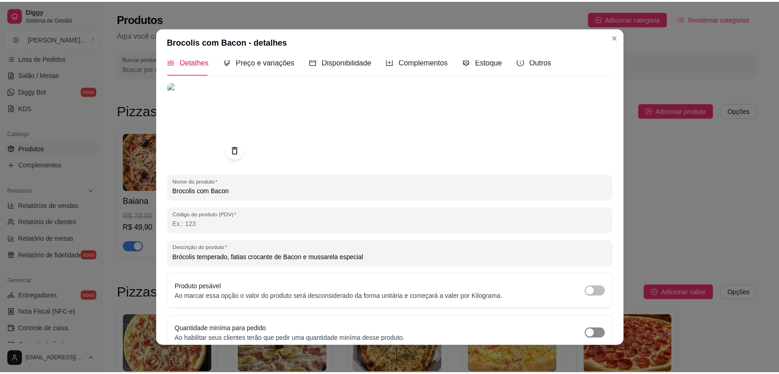
scroll to position [14, 0]
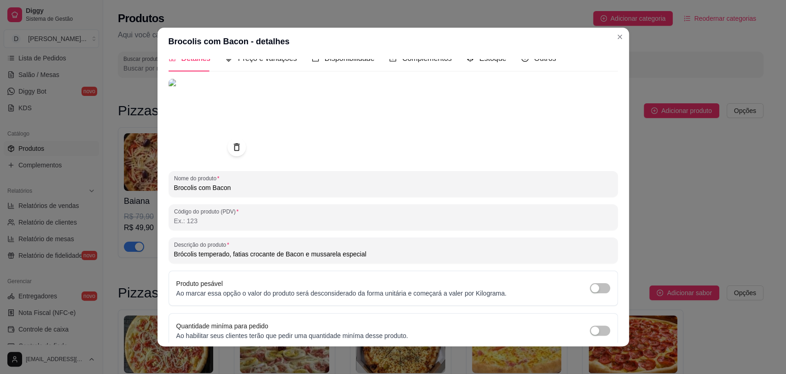
click at [592, 364] on button "Salvar" at bounding box center [600, 373] width 36 height 18
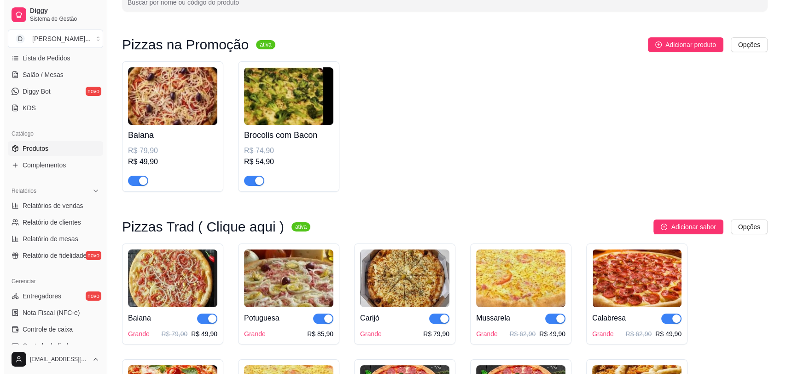
scroll to position [0, 0]
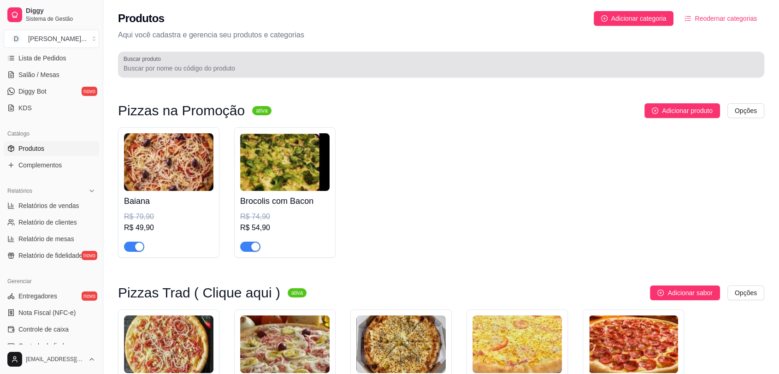
click at [248, 75] on div "Buscar produto" at bounding box center [441, 65] width 646 height 26
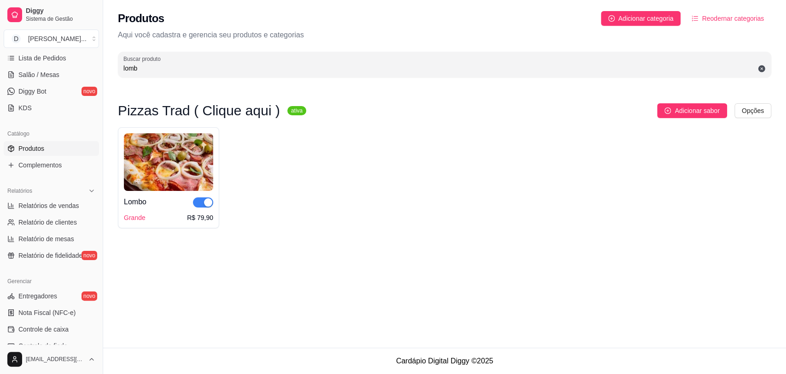
type input "lomb"
click at [159, 163] on img at bounding box center [168, 162] width 89 height 58
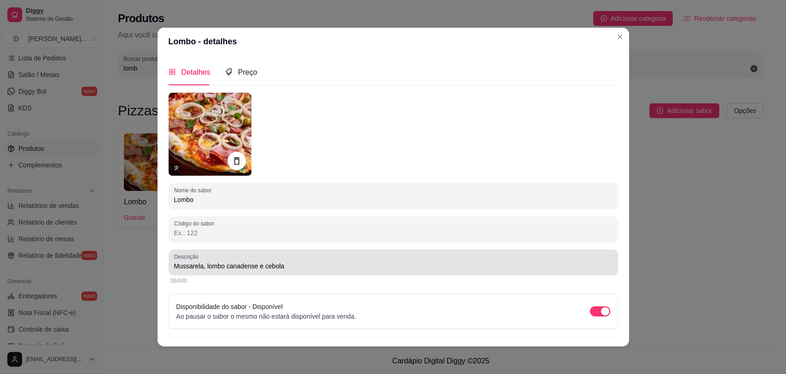
drag, startPoint x: 168, startPoint y: 266, endPoint x: 297, endPoint y: 266, distance: 129.0
click at [297, 266] on div "Descrição Mussarela, lombo canadense e cebola" at bounding box center [394, 262] width 450 height 26
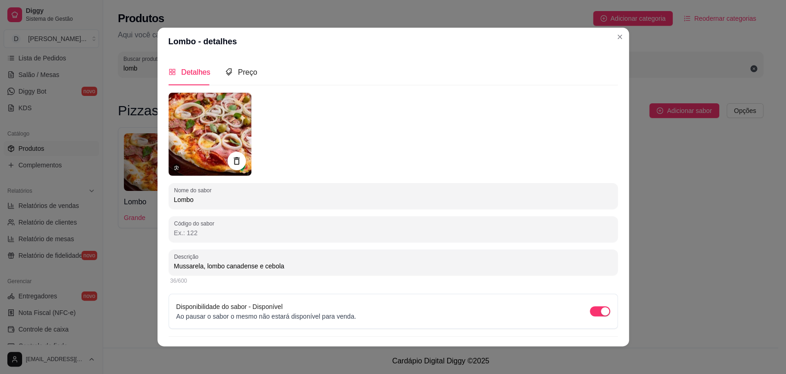
drag, startPoint x: 170, startPoint y: 265, endPoint x: 285, endPoint y: 265, distance: 114.7
click at [285, 265] on input "Mussarela, lombo canadense e cebola" at bounding box center [393, 265] width 439 height 9
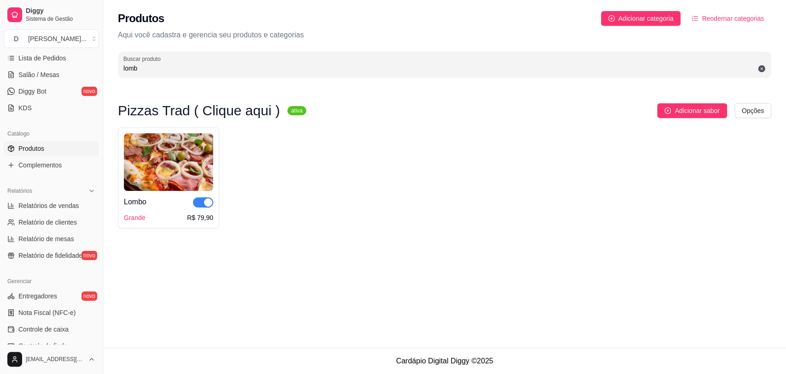
drag, startPoint x: 159, startPoint y: 72, endPoint x: 116, endPoint y: 72, distance: 43.3
click at [116, 72] on div "Produtos Adicionar categoria Reodernar categorias Aqui você cadastra e gerencia…" at bounding box center [444, 41] width 683 height 83
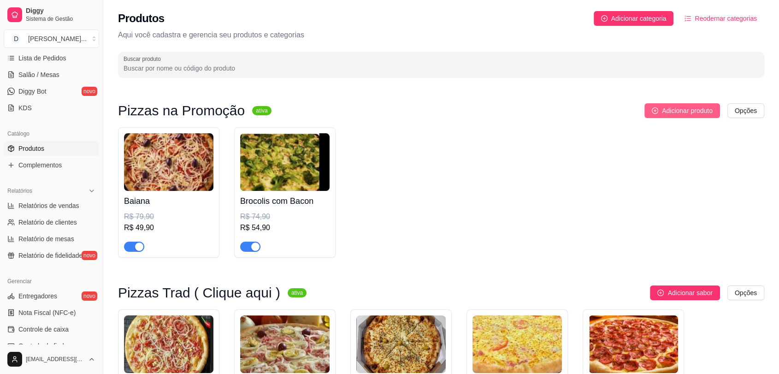
click at [663, 108] on span "Adicionar produto" at bounding box center [687, 111] width 51 height 10
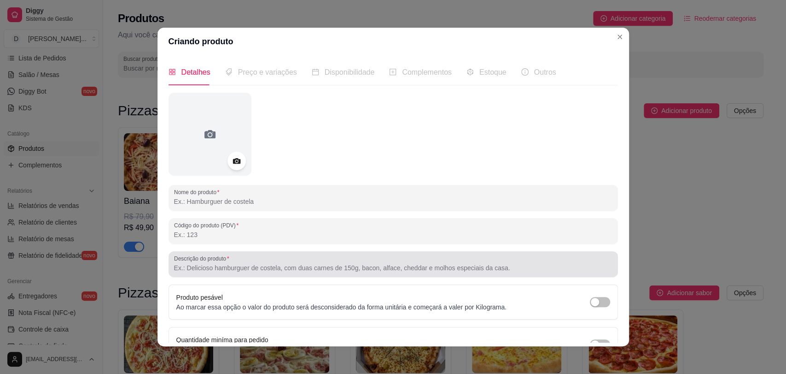
click at [226, 269] on input "Descrição do produto" at bounding box center [393, 267] width 439 height 9
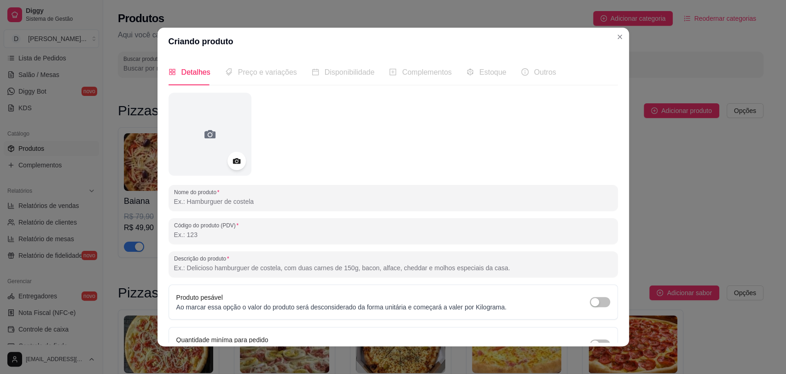
paste input "Mussarela, lombo canadense e cebola"
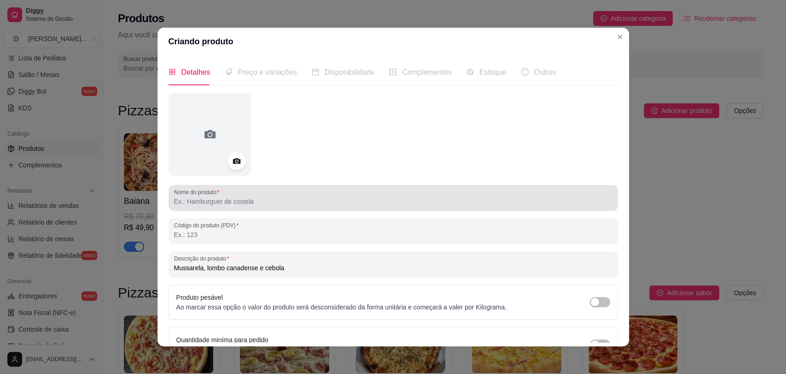
type input "Mussarela, lombo canadense e cebola"
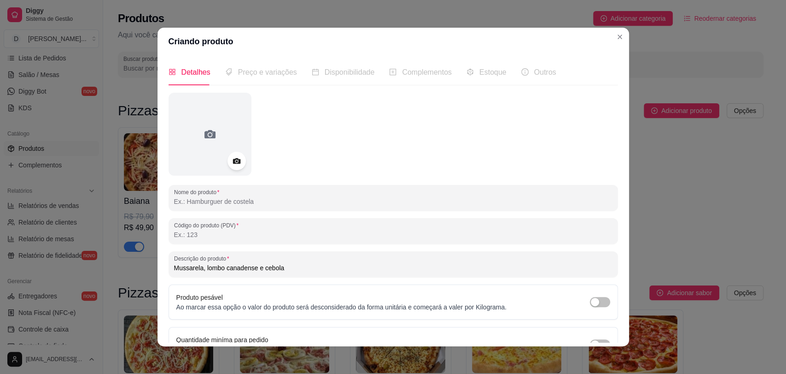
click at [202, 202] on input "Nome do produto" at bounding box center [393, 201] width 439 height 9
type input "Lombo Canadense"
click at [370, 160] on div at bounding box center [394, 134] width 450 height 83
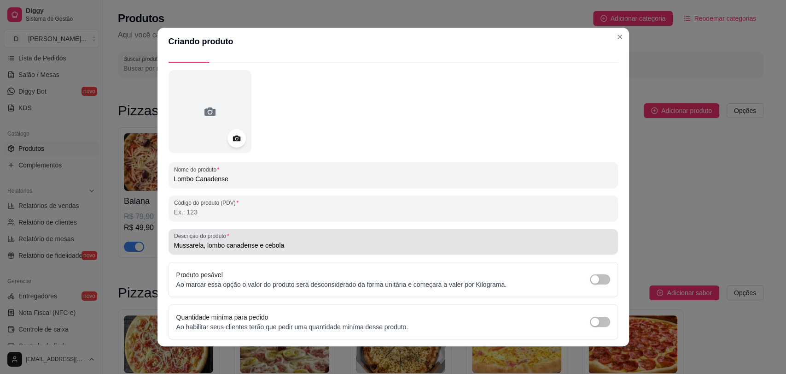
scroll to position [53, 0]
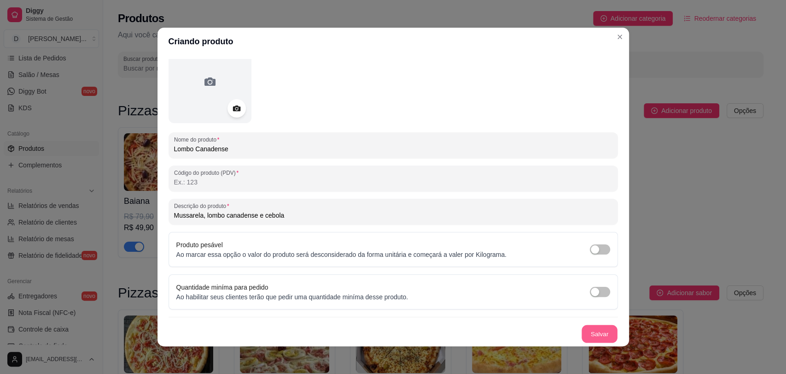
click at [582, 329] on button "Salvar" at bounding box center [600, 334] width 36 height 18
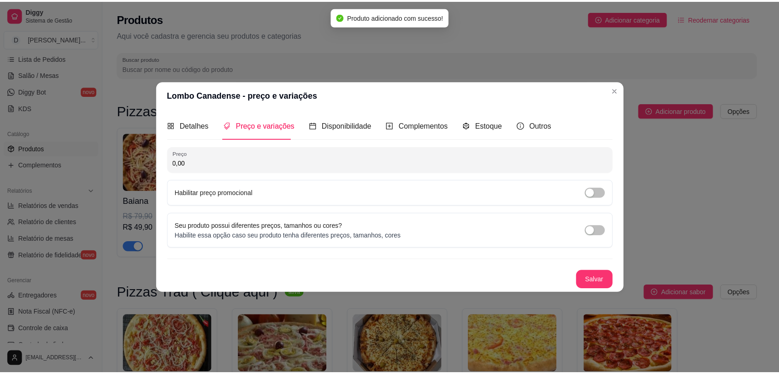
scroll to position [0, 0]
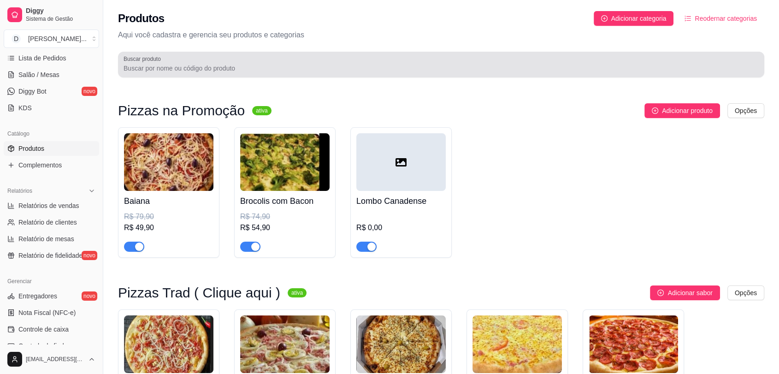
click at [294, 62] on div at bounding box center [440, 64] width 635 height 18
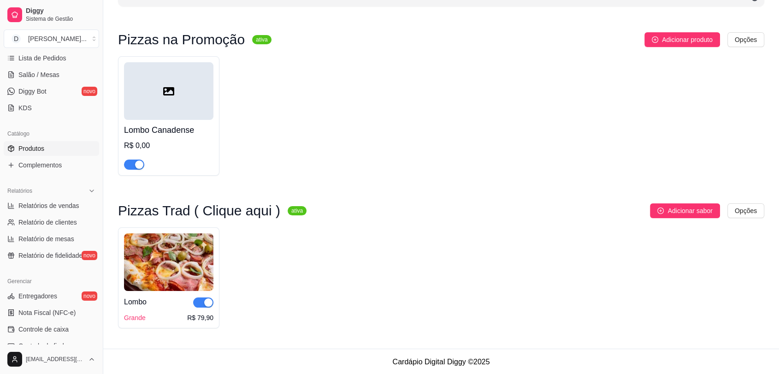
scroll to position [72, 0]
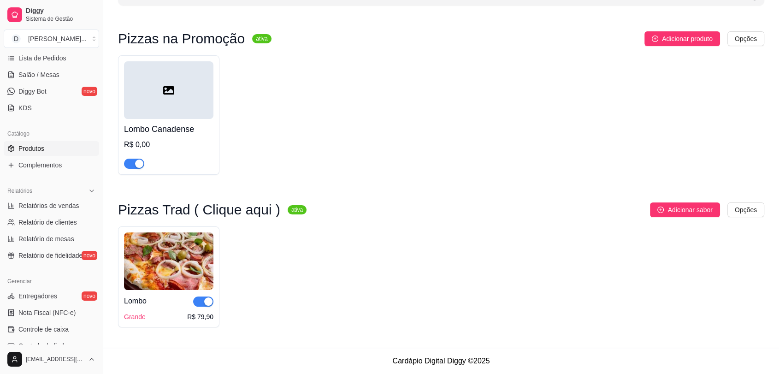
type input "lom"
click at [170, 268] on img at bounding box center [168, 261] width 89 height 58
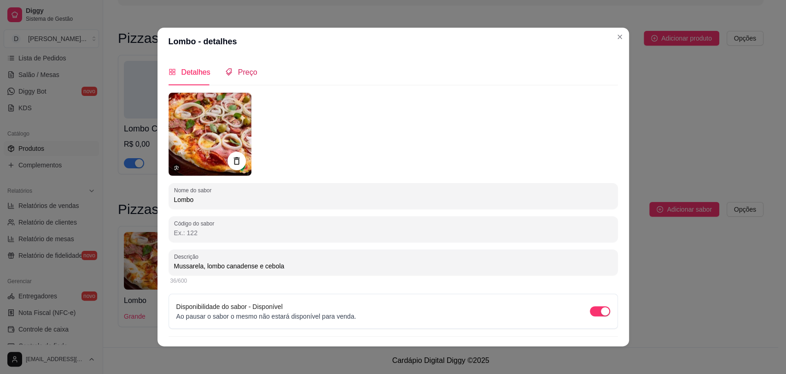
click at [251, 76] on span "Preço" at bounding box center [247, 72] width 19 height 8
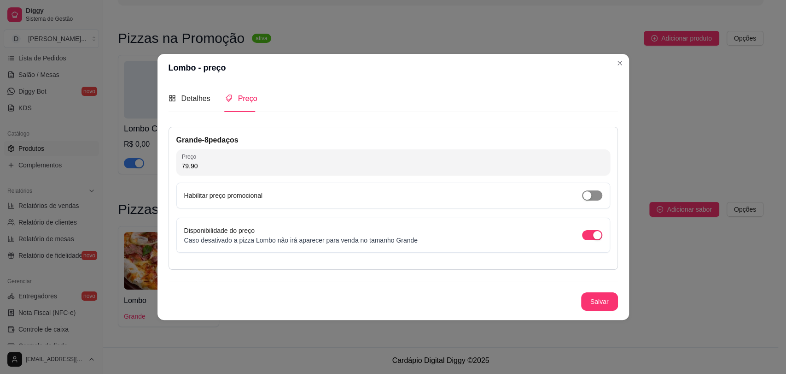
click at [595, 195] on span "button" at bounding box center [592, 195] width 20 height 10
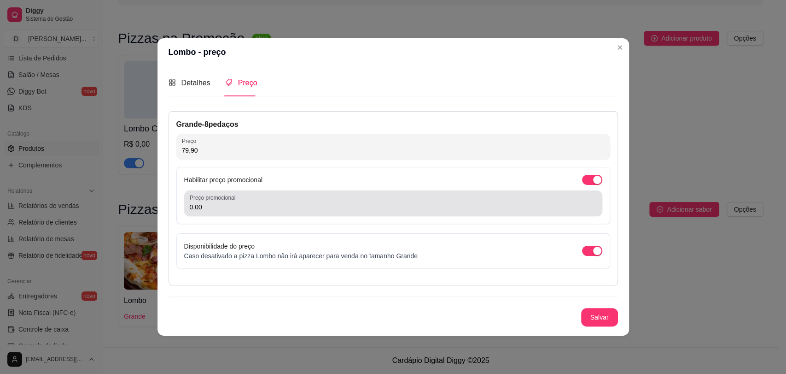
click at [371, 205] on input "0,00" at bounding box center [393, 206] width 407 height 9
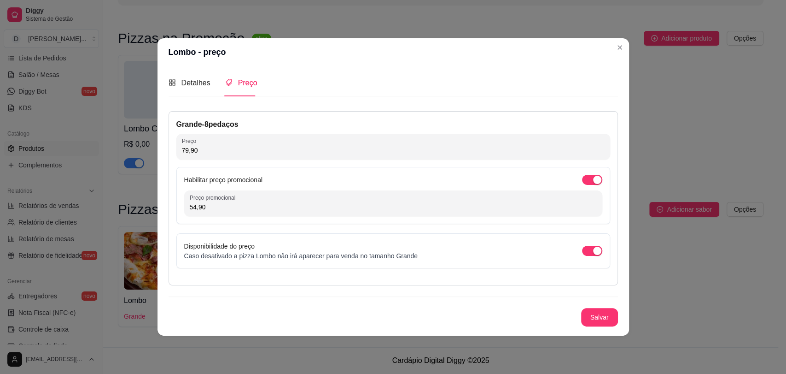
type input "54,90"
click at [601, 314] on button "Salvar" at bounding box center [600, 317] width 36 height 18
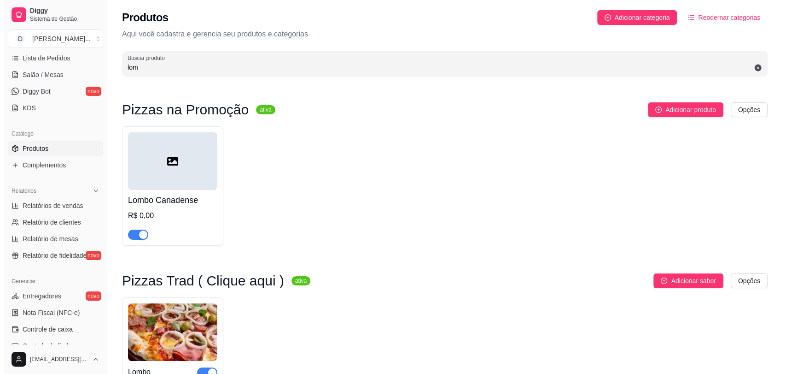
scroll to position [0, 0]
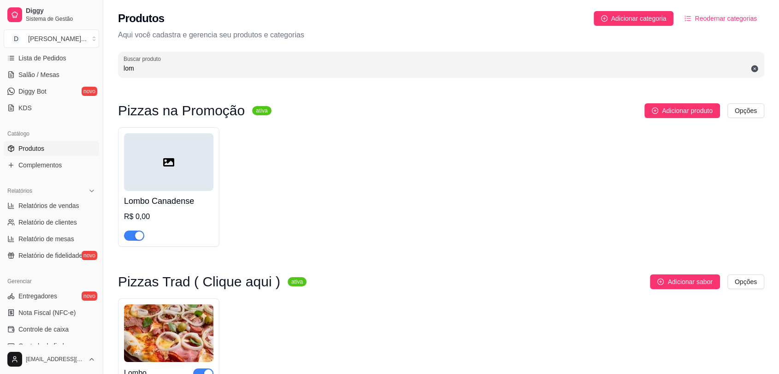
click at [147, 158] on div at bounding box center [168, 162] width 89 height 58
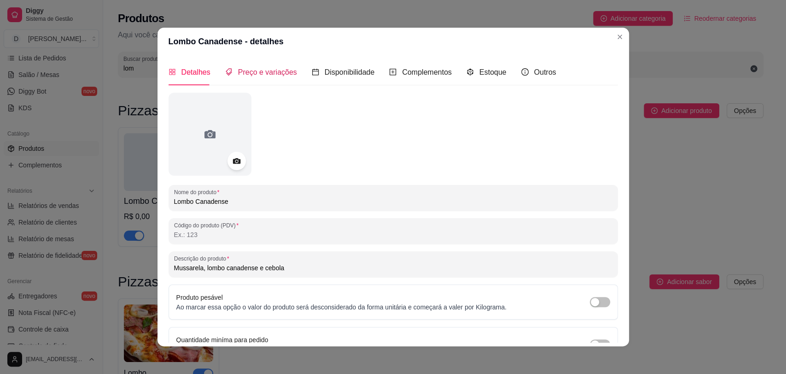
click at [271, 69] on span "Preço e variações" at bounding box center [267, 72] width 59 height 8
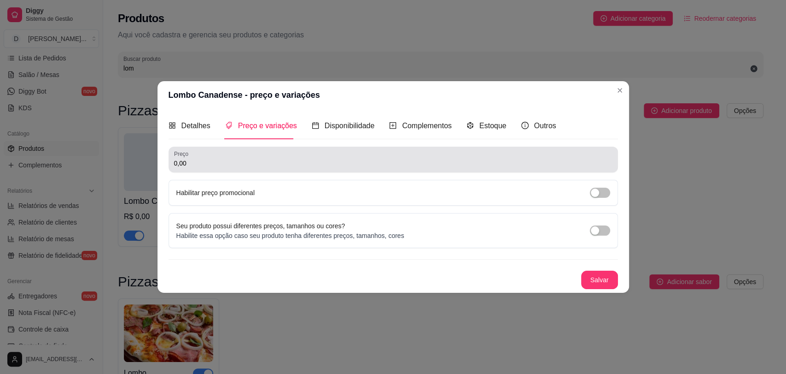
click at [252, 167] on input "0,00" at bounding box center [393, 162] width 439 height 9
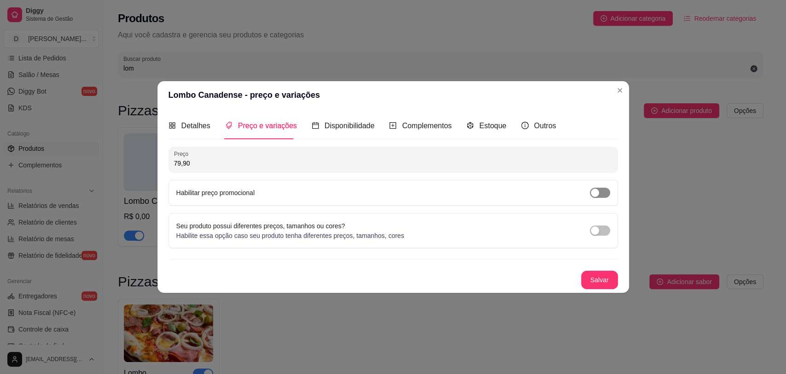
type input "79,90"
click at [608, 191] on span "button" at bounding box center [600, 193] width 20 height 10
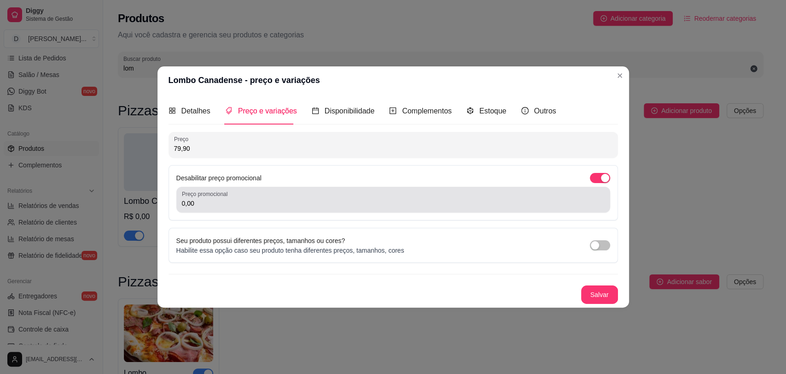
click at [265, 204] on input "0,00" at bounding box center [393, 203] width 423 height 9
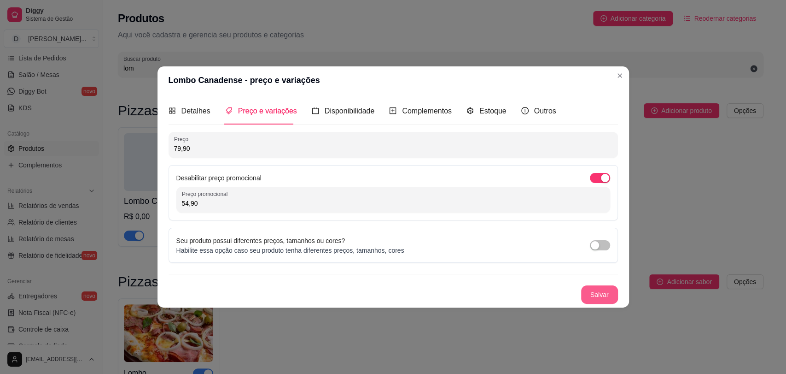
type input "54,90"
click at [608, 290] on button "Salvar" at bounding box center [599, 294] width 37 height 18
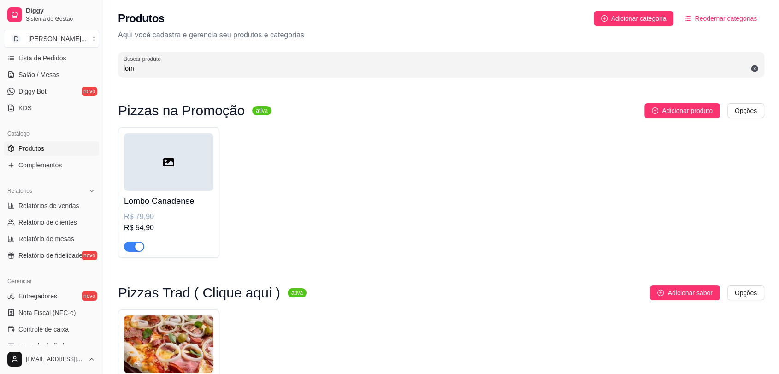
click at [168, 325] on img at bounding box center [168, 344] width 89 height 58
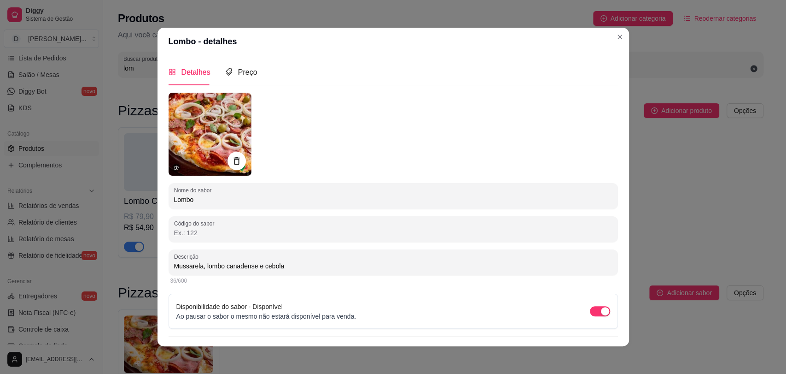
click at [218, 136] on img at bounding box center [210, 134] width 83 height 83
click at [182, 143] on img at bounding box center [210, 134] width 83 height 83
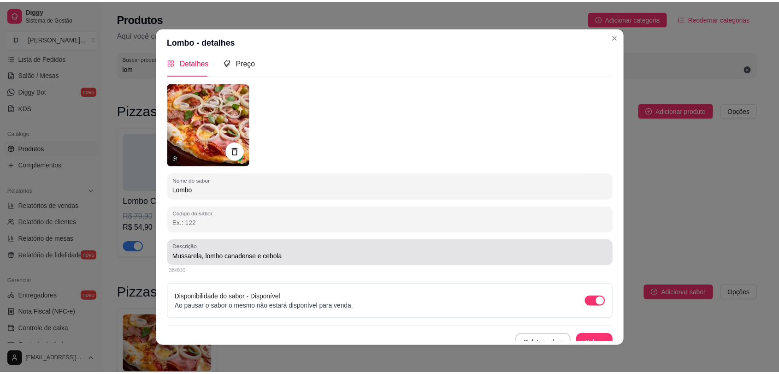
scroll to position [19, 0]
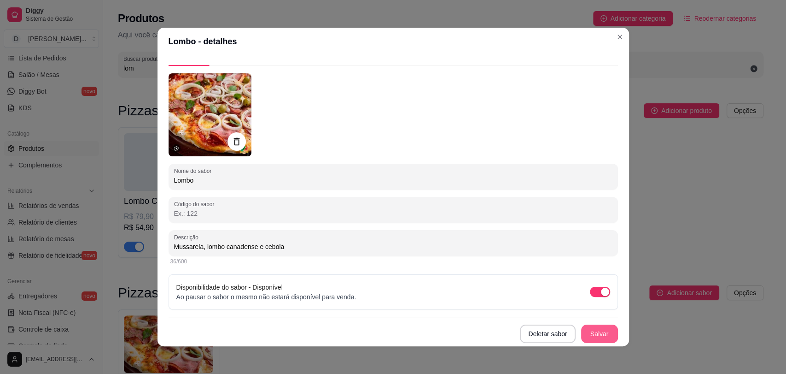
click at [593, 334] on button "Salvar" at bounding box center [599, 333] width 37 height 18
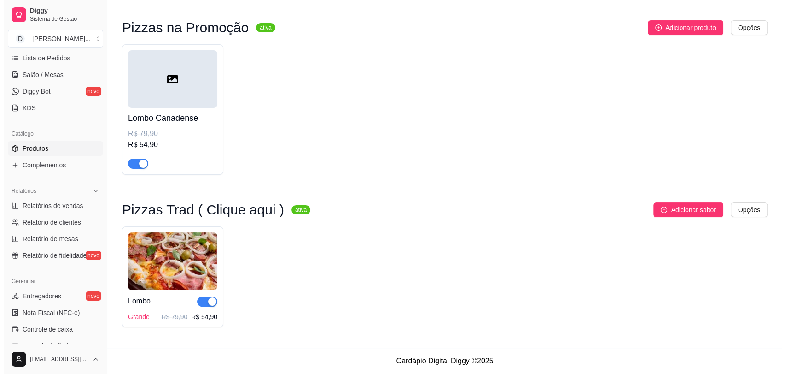
scroll to position [0, 0]
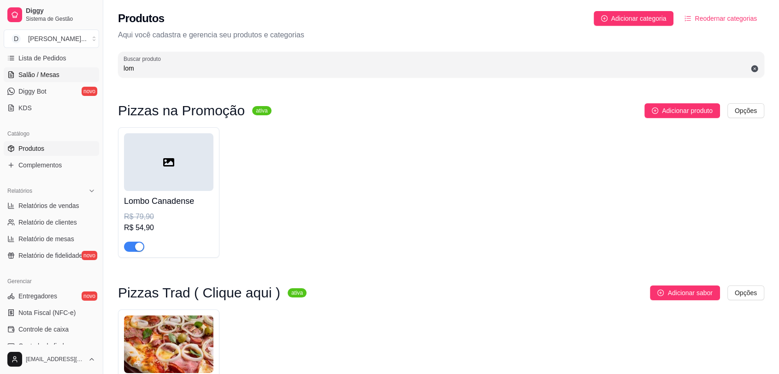
drag, startPoint x: 232, startPoint y: 72, endPoint x: 63, endPoint y: 72, distance: 169.6
click at [63, 72] on div "Diggy Sistema de Gestão D Divino Sabor ... Loja aberta Período gratuito até 02/…" at bounding box center [389, 228] width 779 height 457
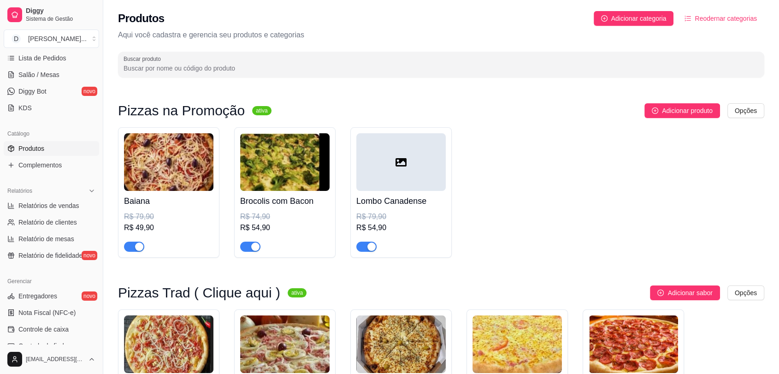
click at [290, 165] on img at bounding box center [284, 162] width 89 height 58
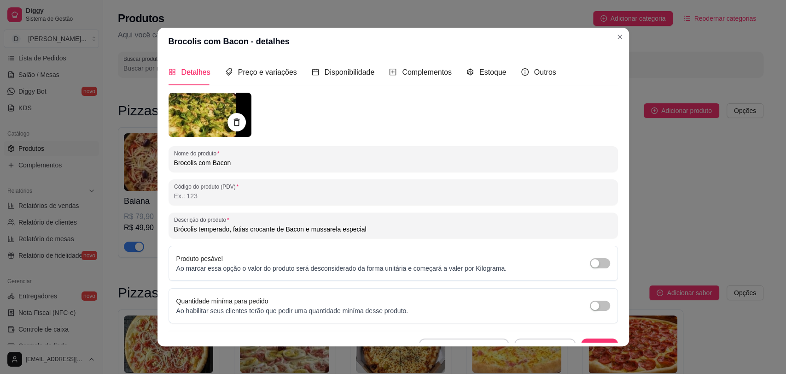
click at [194, 123] on img at bounding box center [210, 115] width 83 height 44
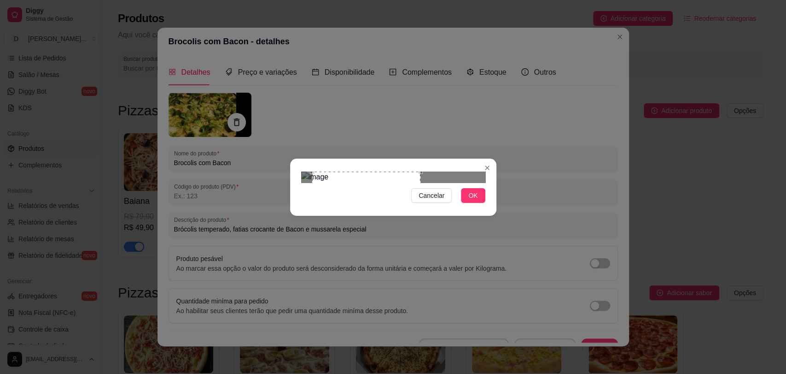
click at [391, 202] on div "Use the arrow keys to move the crop selection area" at bounding box center [366, 223] width 108 height 104
click at [474, 200] on span "OK" at bounding box center [473, 195] width 9 height 10
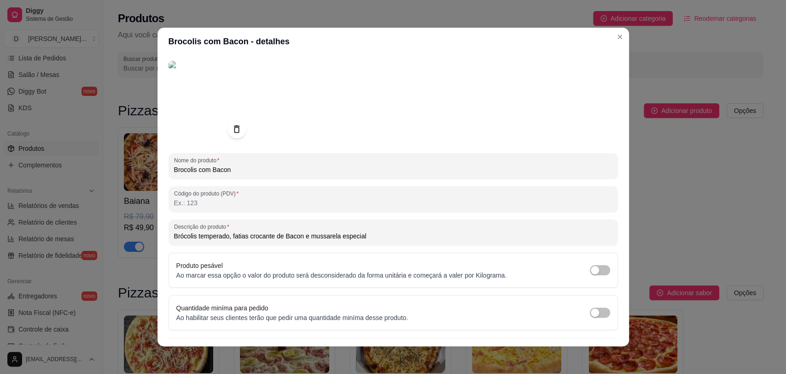
scroll to position [49, 0]
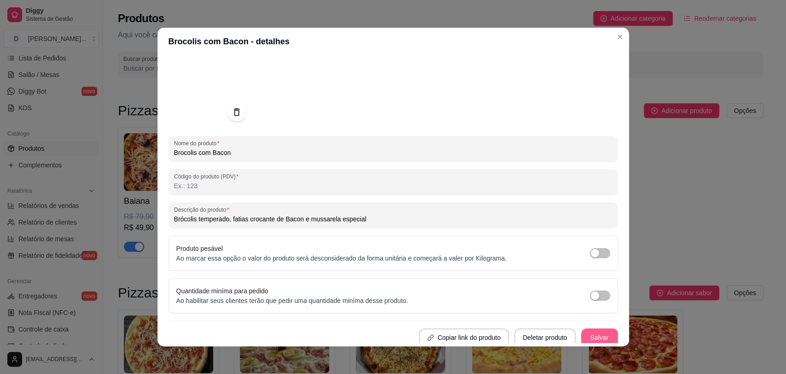
click at [582, 336] on button "Salvar" at bounding box center [599, 337] width 37 height 18
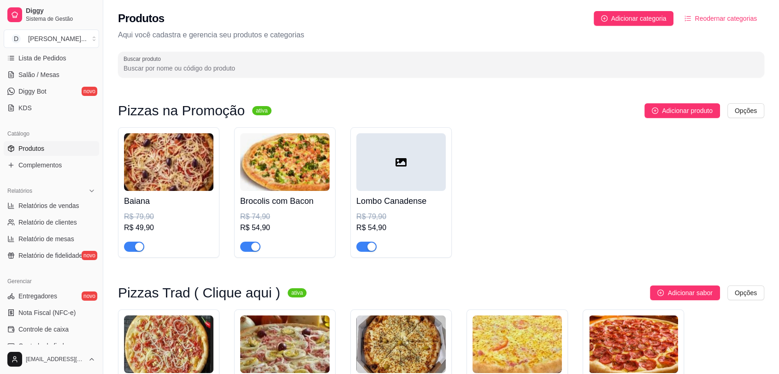
click at [411, 175] on div at bounding box center [400, 162] width 89 height 58
click at [394, 167] on div at bounding box center [400, 162] width 89 height 58
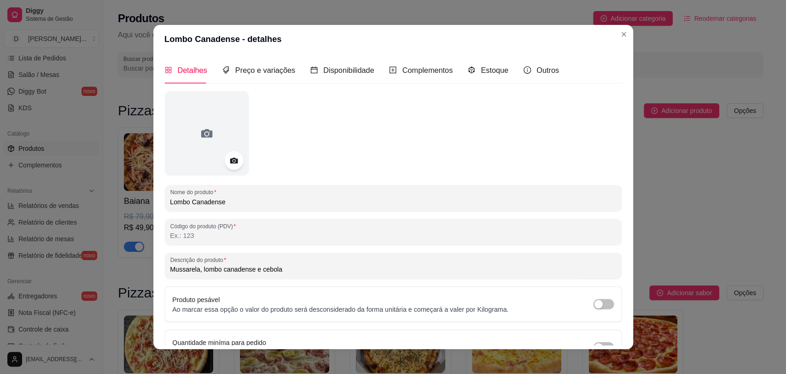
click at [394, 167] on div at bounding box center [393, 133] width 458 height 84
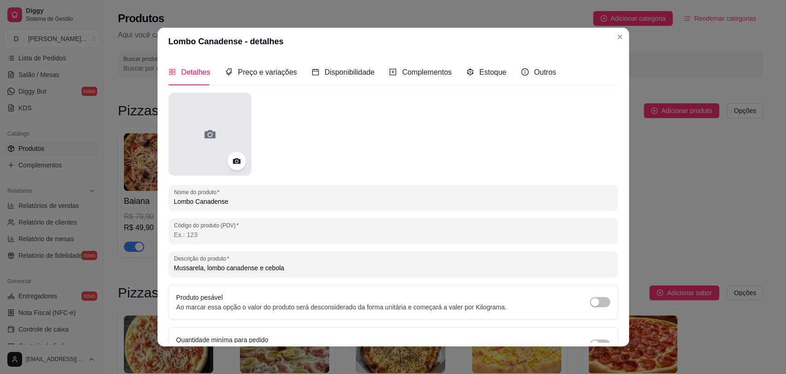
click at [224, 115] on div at bounding box center [210, 134] width 83 height 83
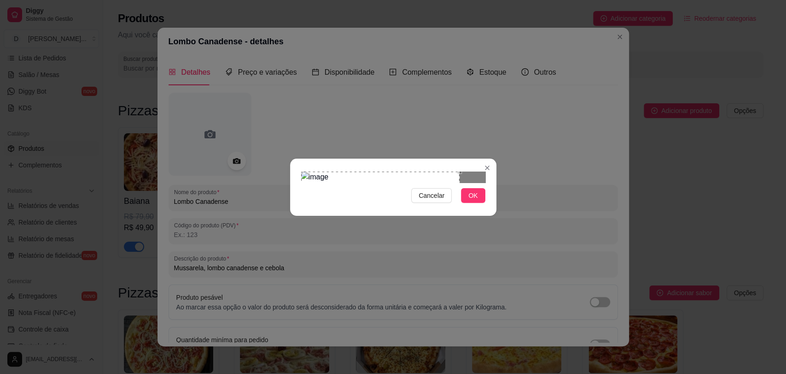
click at [426, 218] on div "Use the arrow keys to move the crop selection area" at bounding box center [380, 227] width 159 height 112
click at [418, 182] on div at bounding box center [393, 176] width 184 height 11
click at [394, 186] on div "Use the arrow keys to move the crop selection area" at bounding box center [371, 227] width 112 height 112
click at [475, 200] on span "OK" at bounding box center [473, 195] width 9 height 10
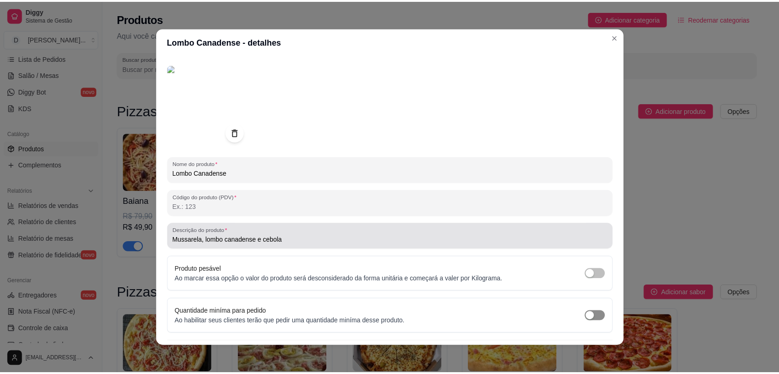
scroll to position [53, 0]
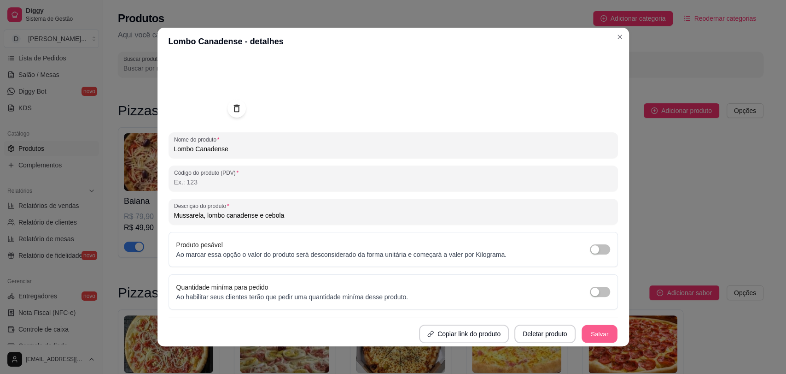
click at [595, 335] on button "Salvar" at bounding box center [600, 334] width 36 height 18
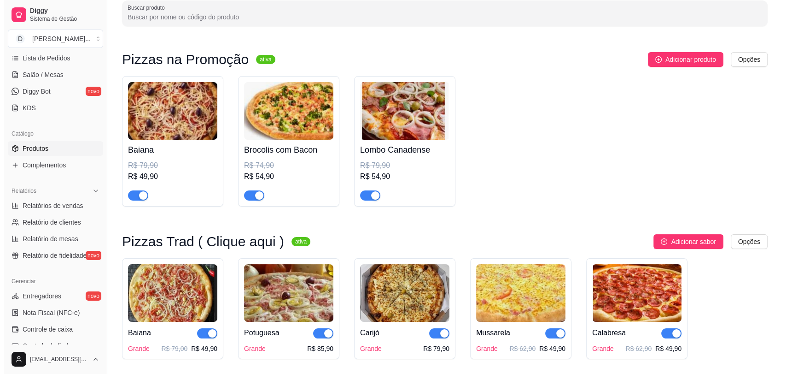
scroll to position [102, 0]
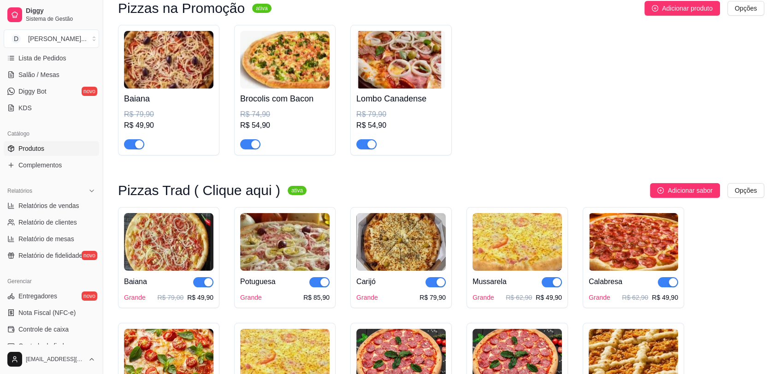
click at [519, 246] on img at bounding box center [516, 242] width 89 height 58
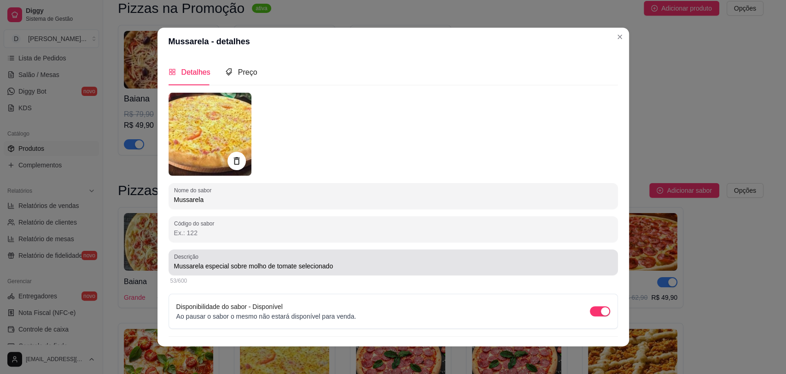
drag, startPoint x: 169, startPoint y: 267, endPoint x: 328, endPoint y: 268, distance: 159.0
click at [342, 271] on div "Descrição Mussarela especial sobre molho de tomate selecionado" at bounding box center [394, 262] width 450 height 26
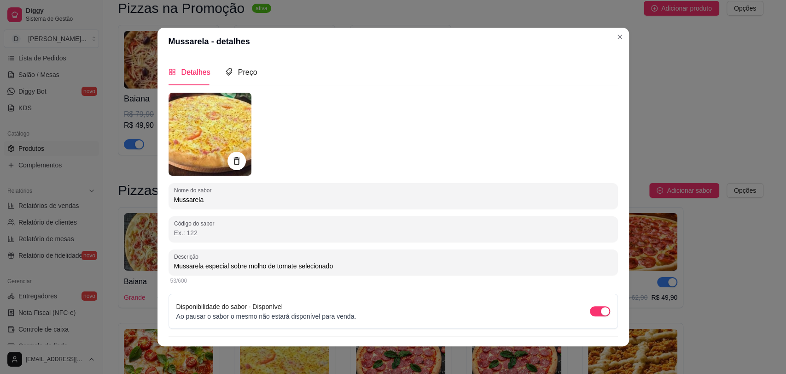
click at [453, 130] on div at bounding box center [394, 134] width 450 height 83
click at [251, 71] on span "Preço" at bounding box center [247, 72] width 19 height 8
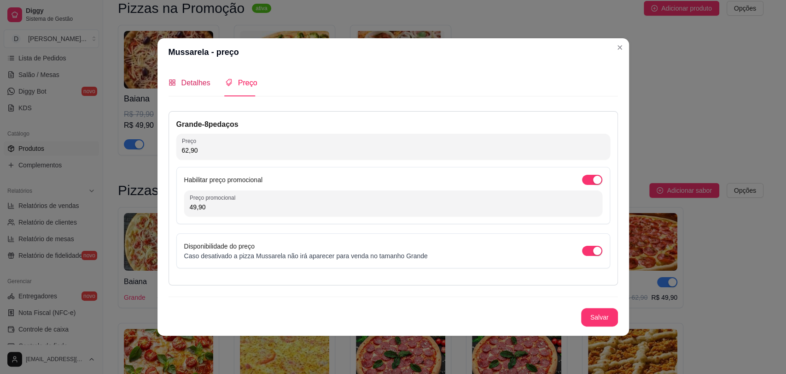
click at [199, 86] on span "Detalhes" at bounding box center [196, 83] width 29 height 8
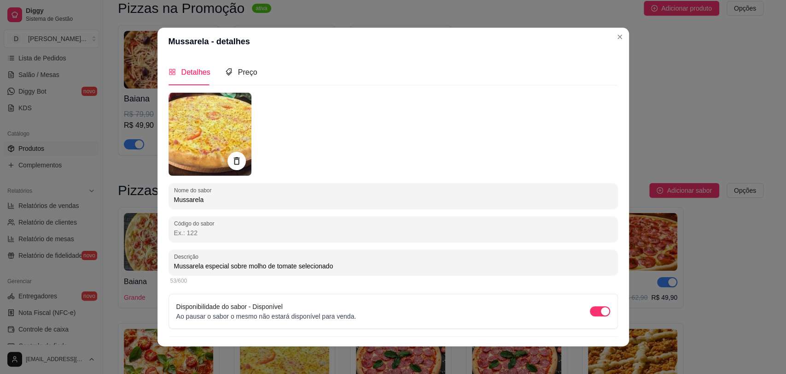
drag, startPoint x: 170, startPoint y: 266, endPoint x: 336, endPoint y: 274, distance: 167.0
click at [336, 274] on div "Descrição Mussarela especial sobre molho de tomate selecionado" at bounding box center [394, 262] width 450 height 26
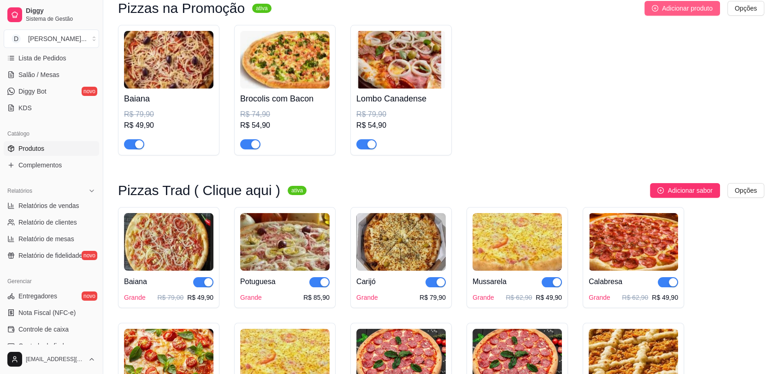
click at [662, 8] on span "Adicionar produto" at bounding box center [687, 8] width 51 height 10
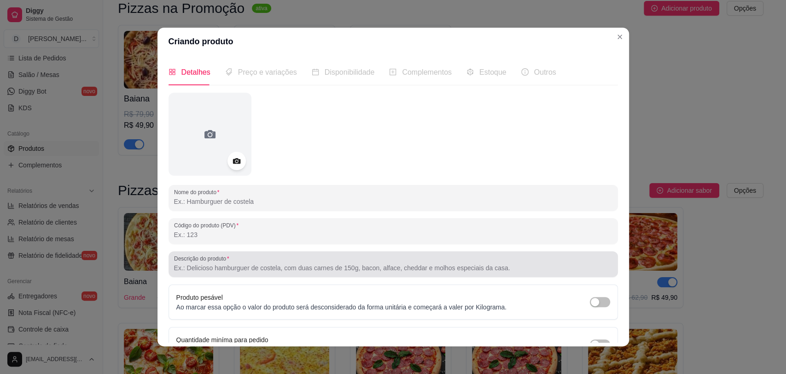
click at [215, 267] on input "Descrição do produto" at bounding box center [393, 267] width 439 height 9
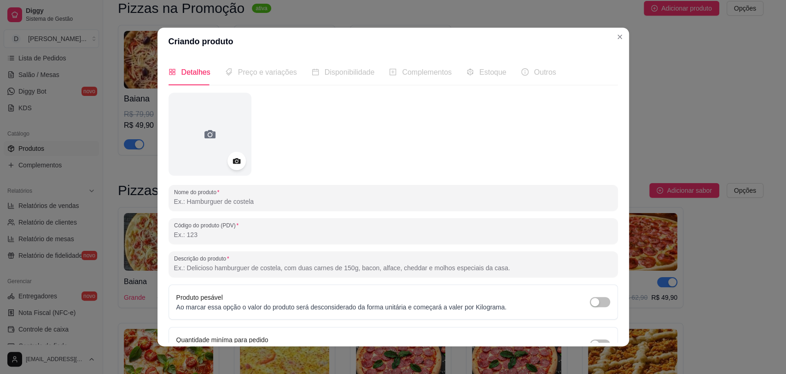
paste input "Mussarela especial sobre molho de tomate selecionado"
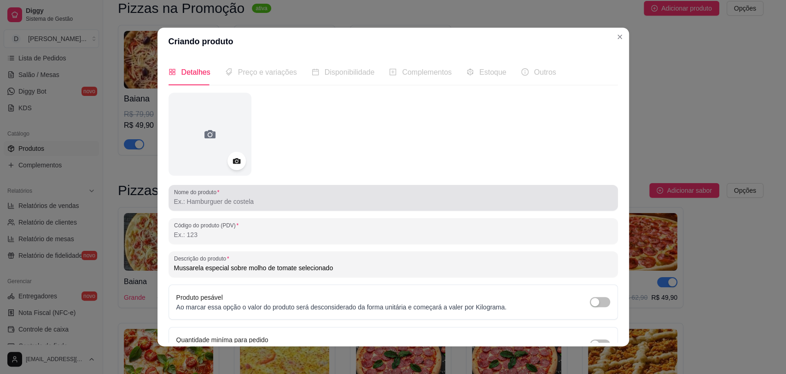
type input "Mussarela especial sobre molho de tomate selecionado"
click at [246, 205] on input "Nome do produto" at bounding box center [393, 201] width 439 height 9
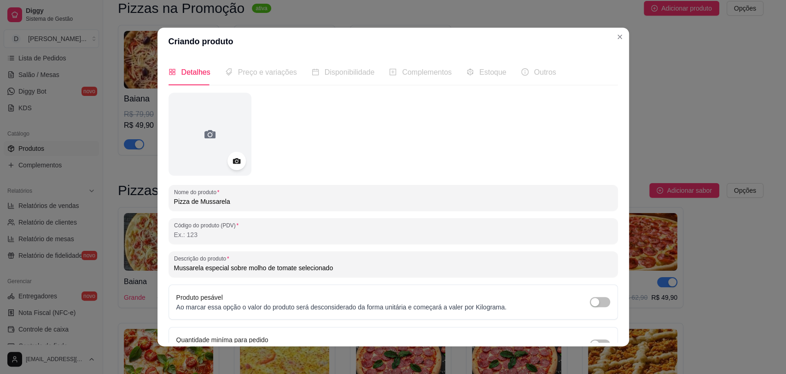
type input "Pizza de Mussarela"
click at [288, 145] on div at bounding box center [394, 134] width 450 height 83
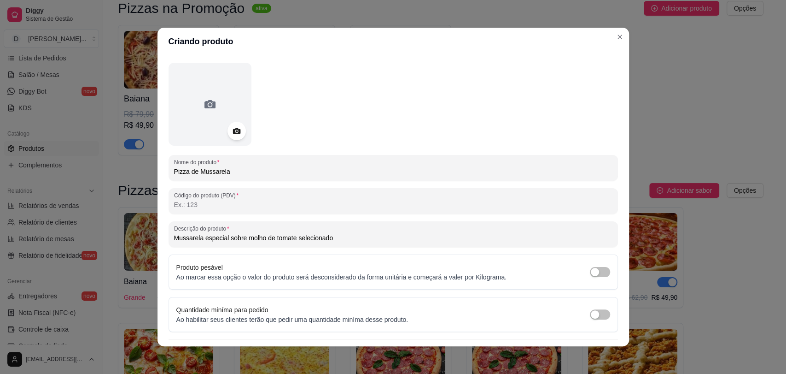
scroll to position [53, 0]
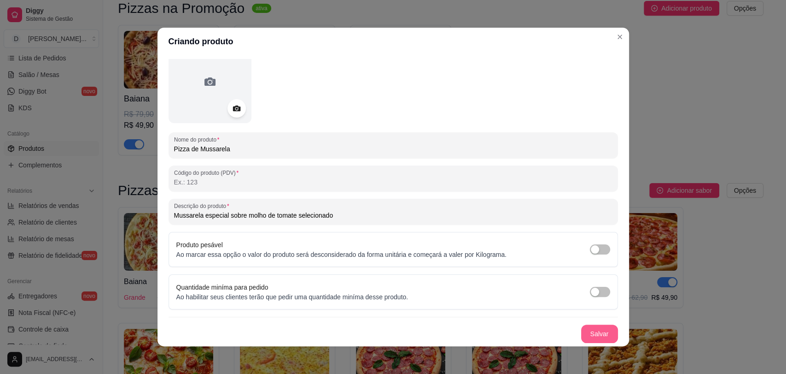
click at [591, 338] on button "Salvar" at bounding box center [599, 333] width 37 height 18
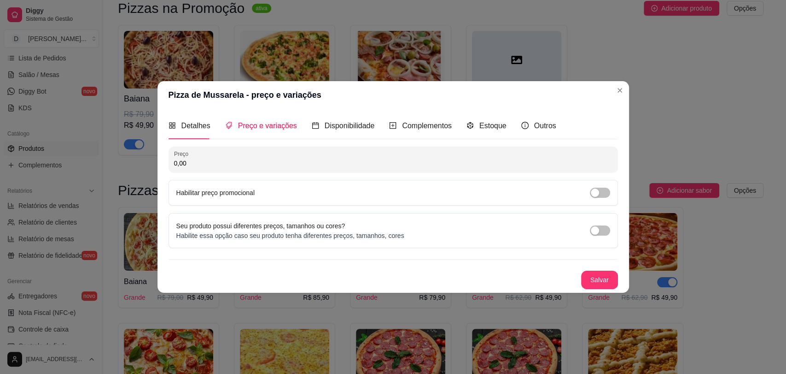
scroll to position [0, 0]
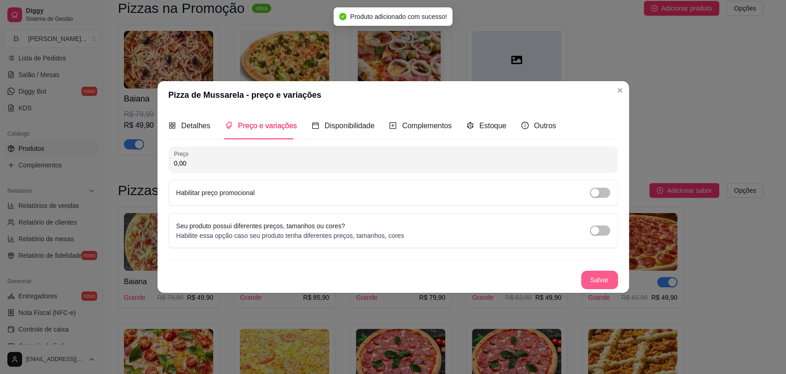
click at [594, 279] on button "Salvar" at bounding box center [599, 279] width 37 height 18
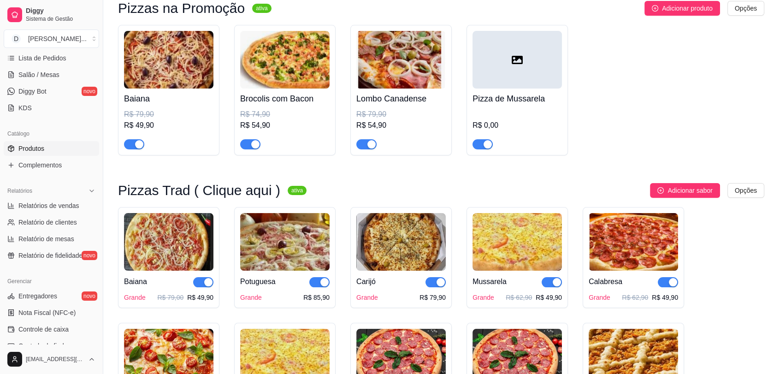
click at [518, 72] on div at bounding box center [516, 60] width 89 height 58
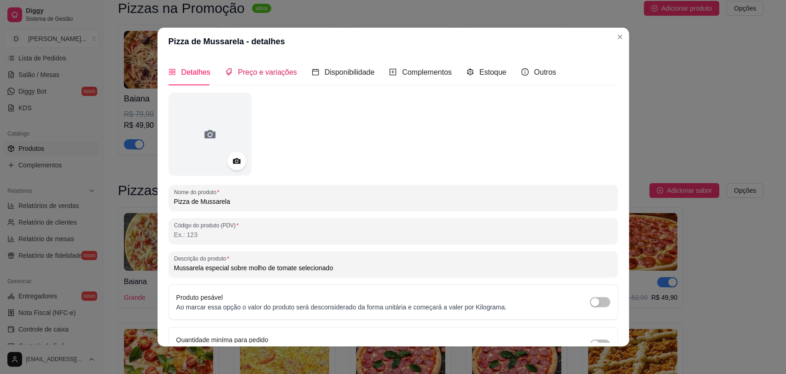
click at [262, 75] on span "Preço e variações" at bounding box center [267, 72] width 59 height 8
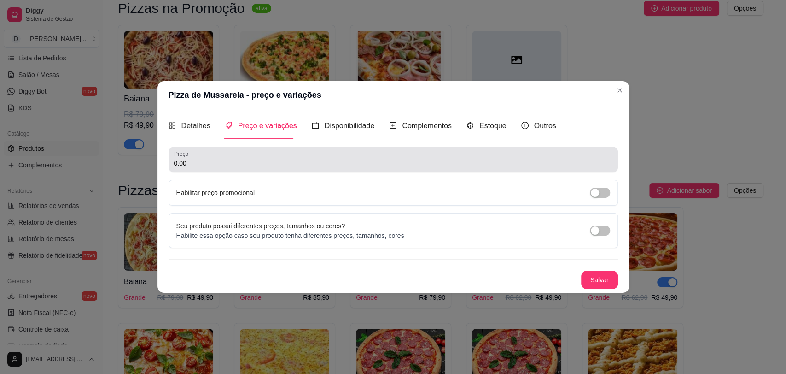
click at [214, 159] on input "0,00" at bounding box center [393, 162] width 439 height 9
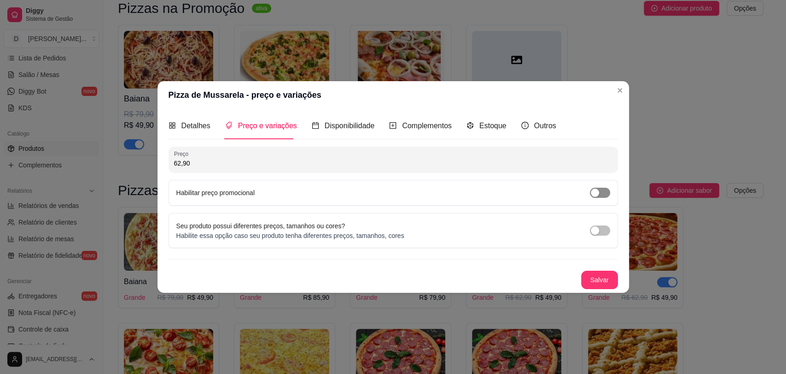
type input "62,90"
click at [604, 196] on span "button" at bounding box center [600, 193] width 20 height 10
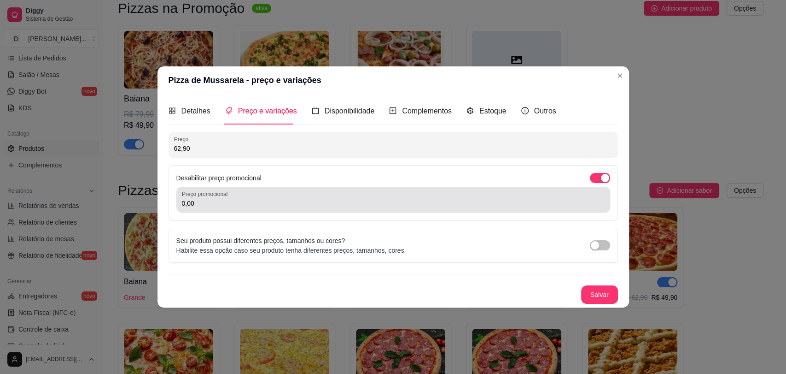
click at [273, 205] on input "0,00" at bounding box center [393, 203] width 423 height 9
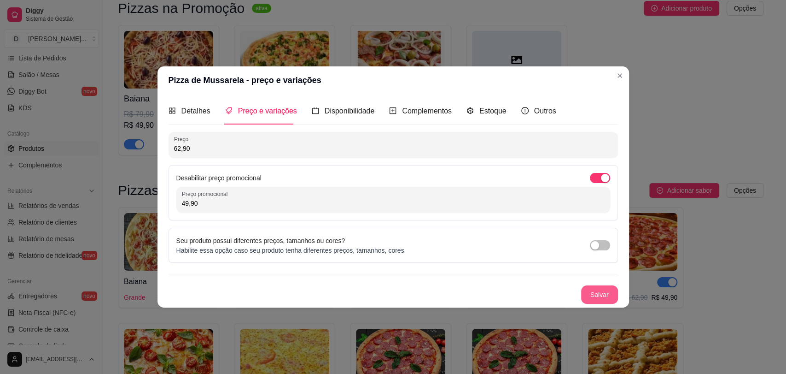
type input "49,90"
click at [596, 300] on button "Salvar" at bounding box center [599, 294] width 37 height 18
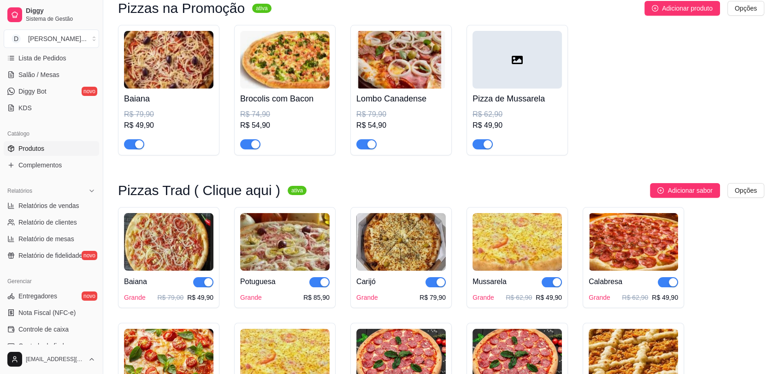
click at [510, 53] on div at bounding box center [516, 60] width 89 height 58
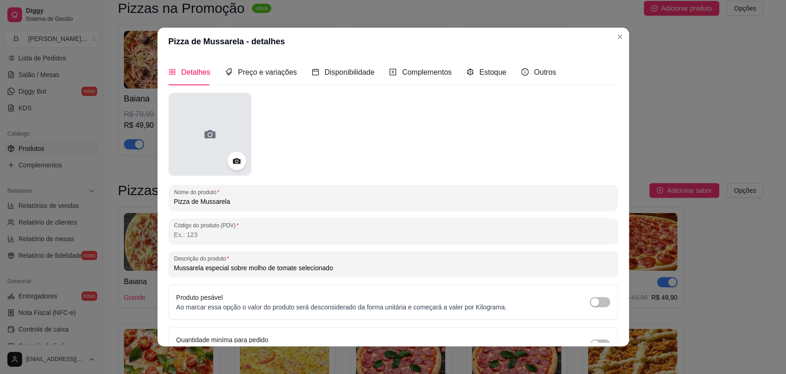
click at [178, 138] on div at bounding box center [210, 134] width 83 height 83
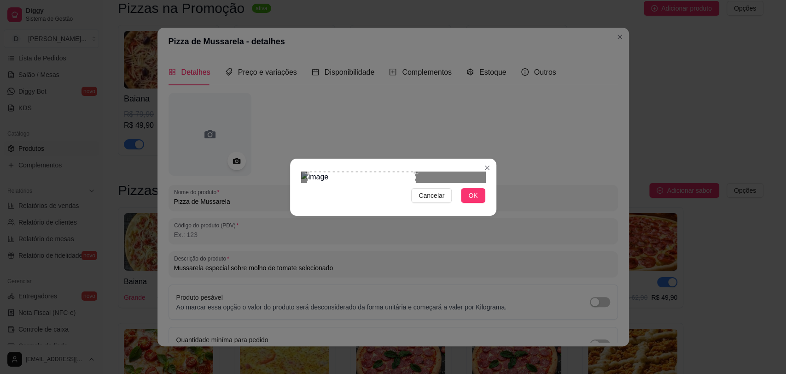
click at [377, 190] on div "Use the arrow keys to move the crop selection area" at bounding box center [361, 207] width 108 height 72
click at [471, 200] on span "OK" at bounding box center [473, 195] width 9 height 10
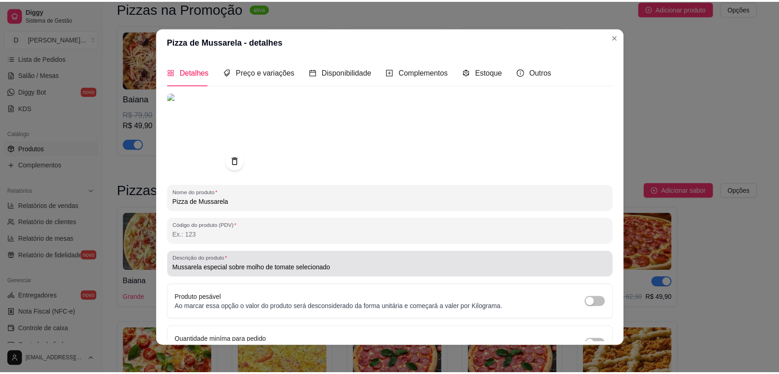
scroll to position [25, 0]
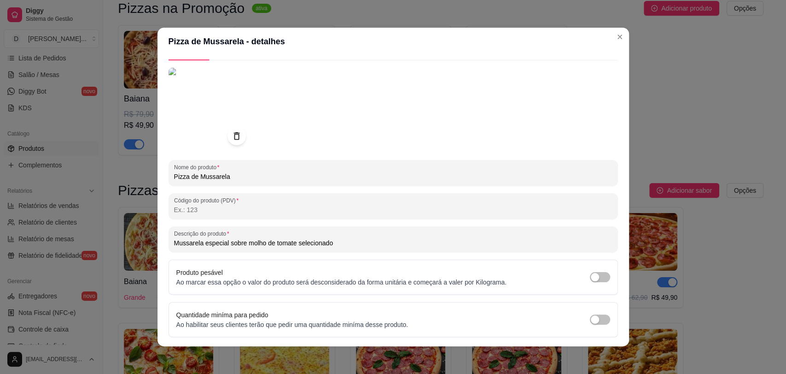
click at [588, 352] on button "Salvar" at bounding box center [599, 361] width 37 height 18
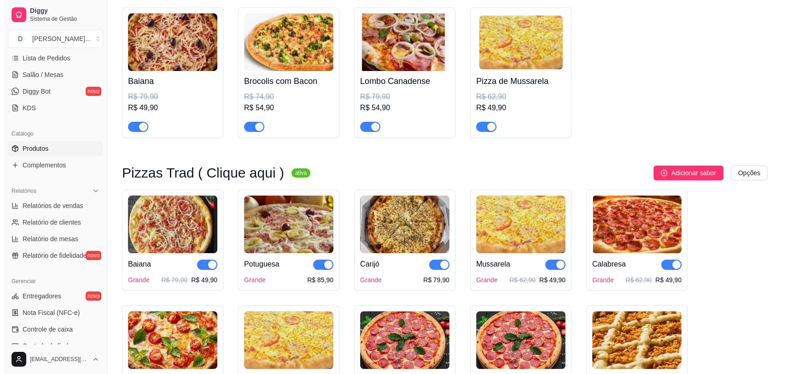
scroll to position [51, 0]
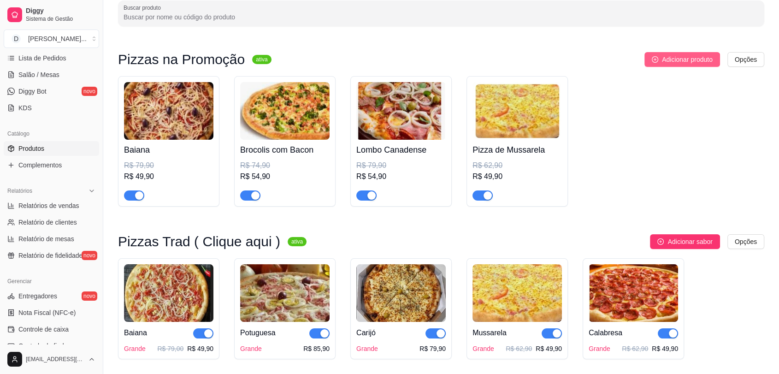
click at [691, 63] on span "Adicionar produto" at bounding box center [687, 59] width 51 height 10
click at [645, 303] on img at bounding box center [632, 293] width 89 height 58
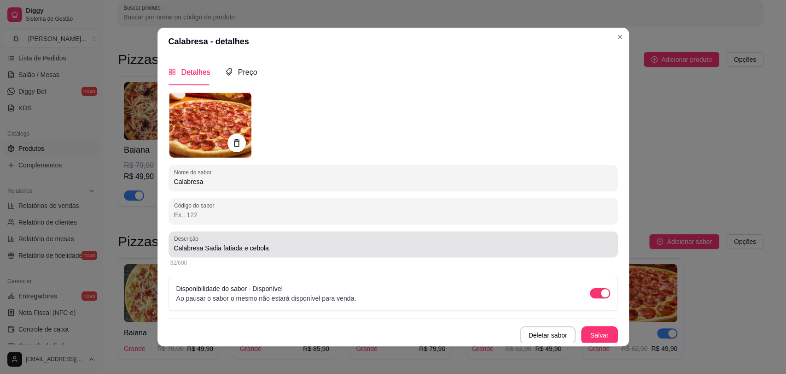
drag, startPoint x: 169, startPoint y: 245, endPoint x: 276, endPoint y: 252, distance: 107.5
click at [276, 252] on div "Descrição Calabresa Sadia fatiada e cebola" at bounding box center [394, 244] width 450 height 26
drag, startPoint x: 167, startPoint y: 246, endPoint x: 262, endPoint y: 249, distance: 94.9
click at [262, 249] on div "Descrição Calabresa Sadia fatiada e cebola" at bounding box center [394, 244] width 450 height 26
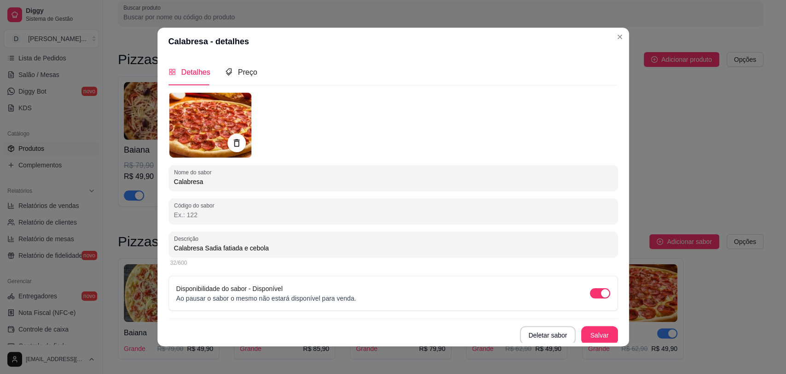
click at [270, 245] on input "Calabresa Sadia fatiada e cebola" at bounding box center [393, 247] width 439 height 9
drag, startPoint x: 171, startPoint y: 246, endPoint x: 268, endPoint y: 245, distance: 96.8
click at [268, 245] on input "Calabresa Sadia fatiada e cebola" at bounding box center [393, 247] width 439 height 9
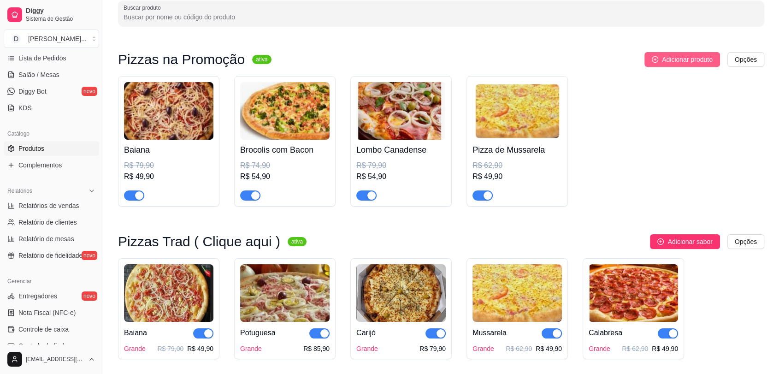
click at [671, 60] on span "Adicionar produto" at bounding box center [687, 59] width 51 height 10
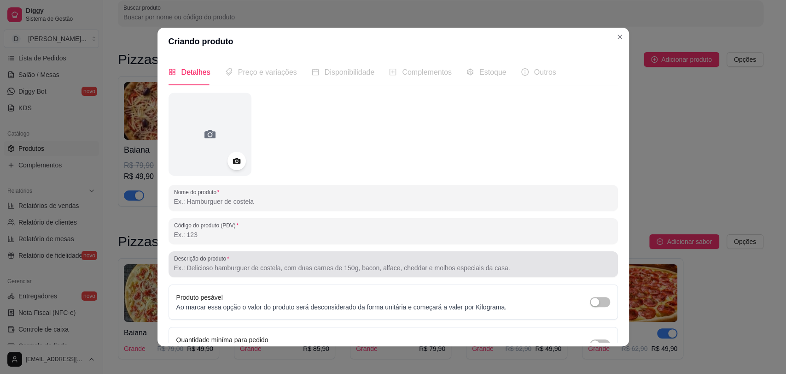
click at [205, 269] on input "Descrição do produto" at bounding box center [393, 267] width 439 height 9
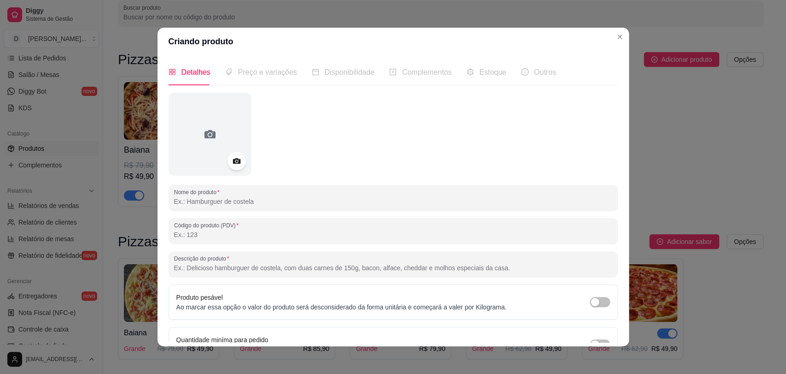
paste input "Calabresa Sadia fatiada e cebola"
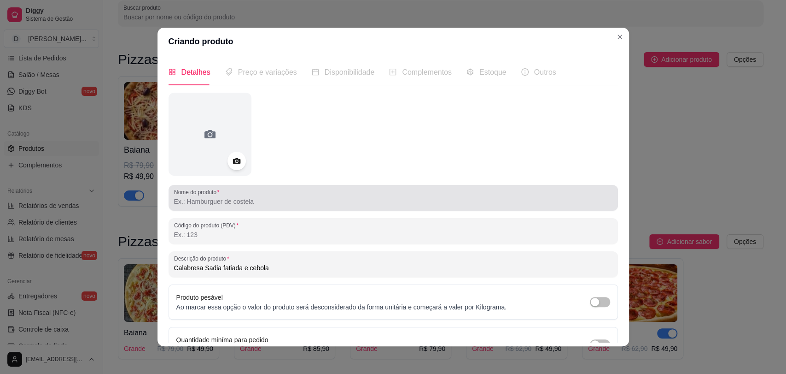
type input "Calabresa Sadia fatiada e cebola"
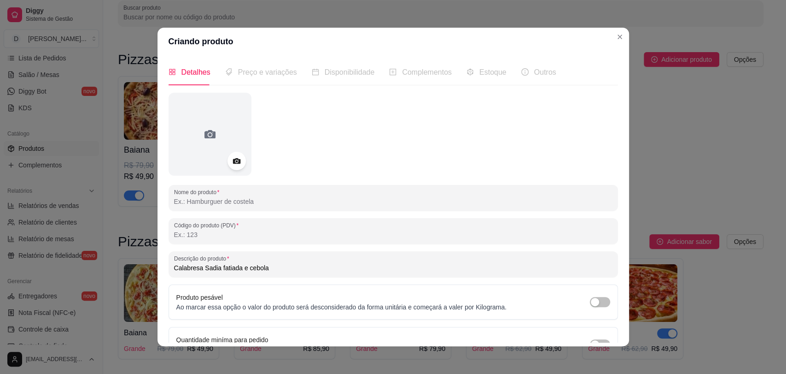
click at [229, 203] on input "Nome do produto" at bounding box center [393, 201] width 439 height 9
type input "Pizza Calabresa"
click at [329, 148] on div at bounding box center [394, 134] width 450 height 83
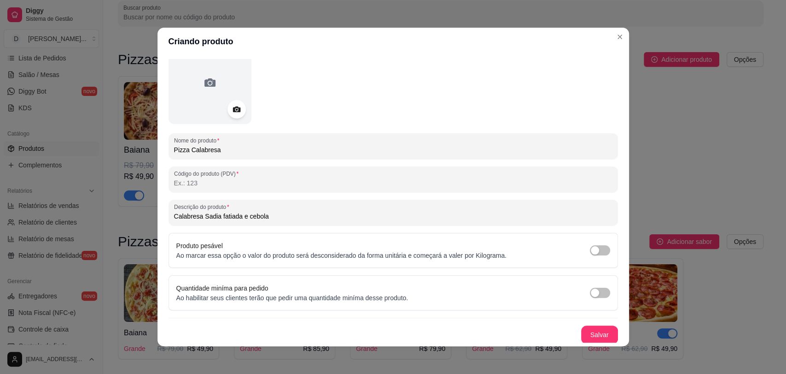
scroll to position [53, 0]
click at [584, 333] on button "Salvar" at bounding box center [599, 333] width 37 height 18
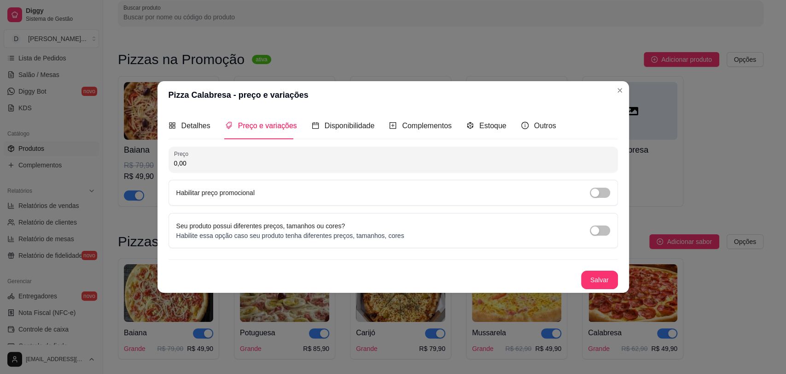
scroll to position [0, 0]
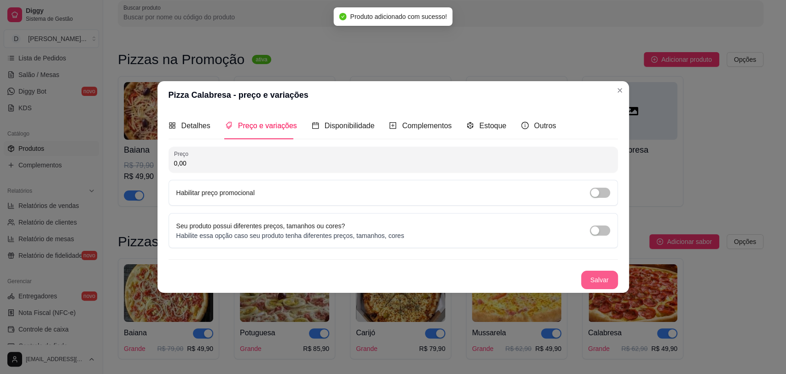
click at [604, 279] on button "Salvar" at bounding box center [599, 279] width 37 height 18
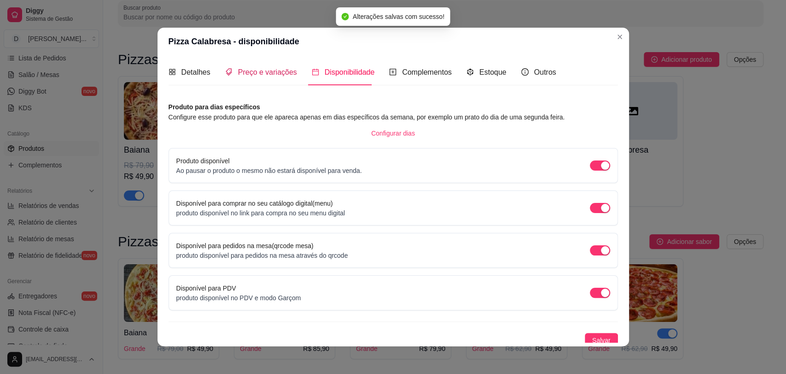
click at [247, 71] on span "Preço e variações" at bounding box center [267, 72] width 59 height 8
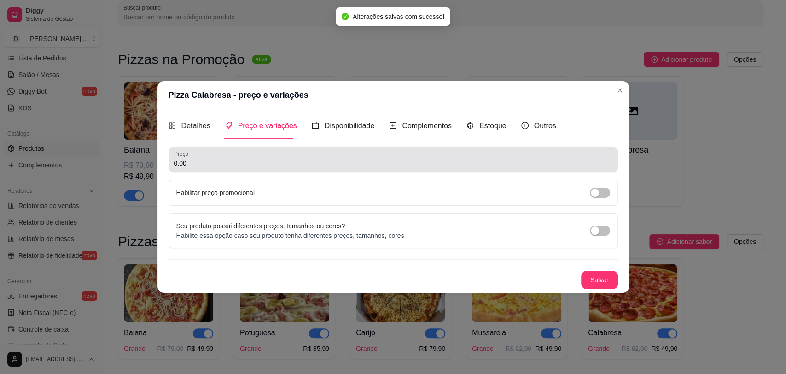
click at [239, 168] on div "0,00" at bounding box center [393, 159] width 439 height 18
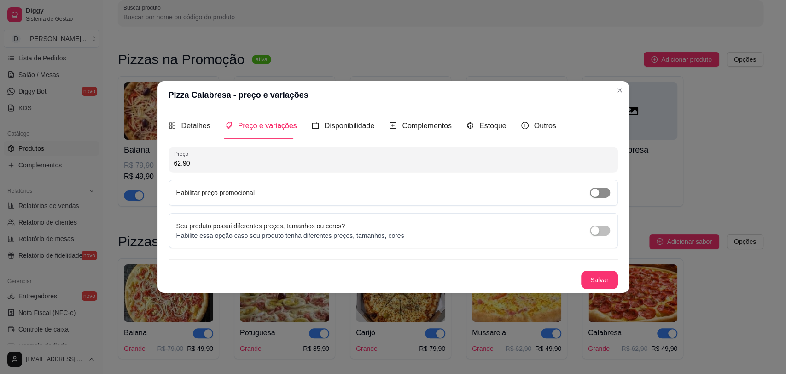
type input "62,90"
click at [601, 190] on span "button" at bounding box center [600, 193] width 20 height 10
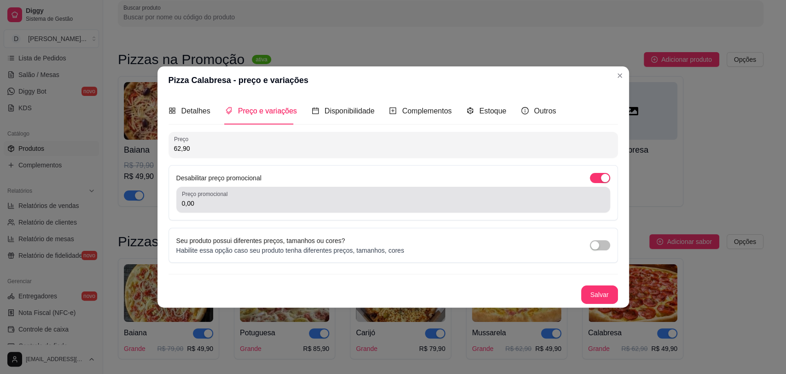
click at [232, 207] on div "0,00" at bounding box center [393, 199] width 423 height 18
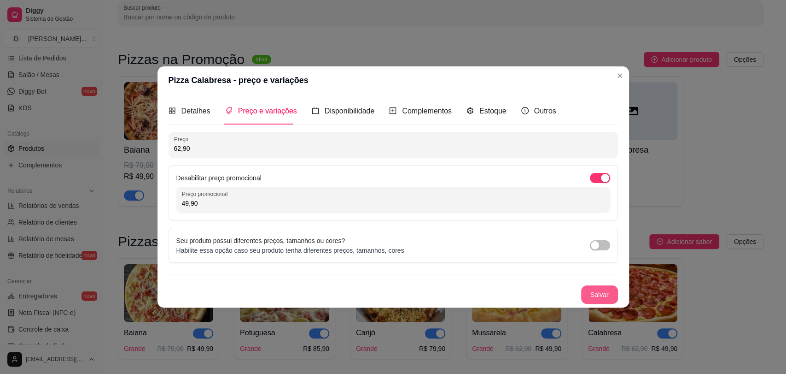
type input "49,90"
click at [600, 292] on button "Salvar" at bounding box center [600, 294] width 36 height 18
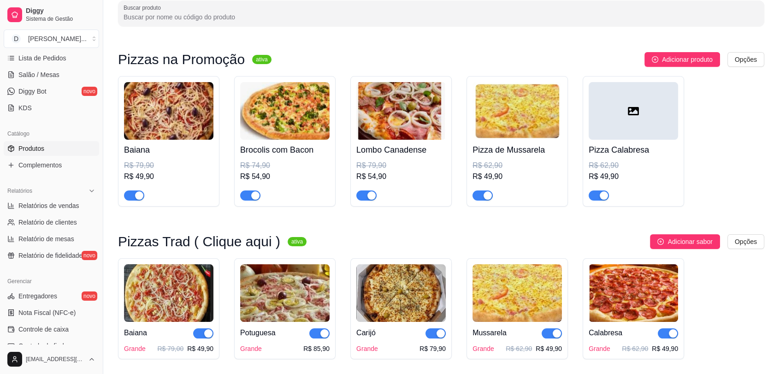
click at [614, 111] on div at bounding box center [632, 111] width 89 height 58
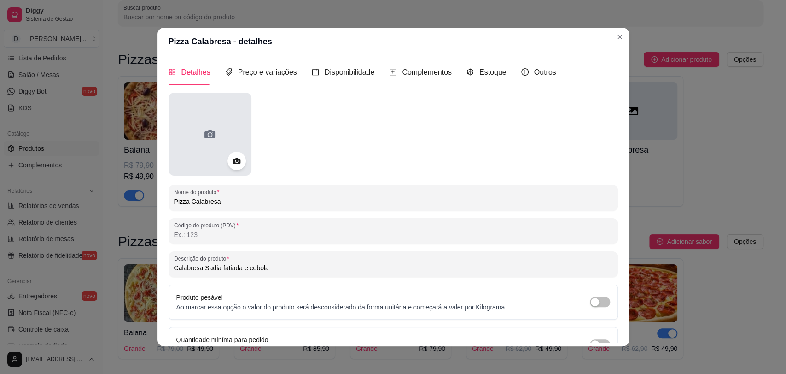
click at [199, 115] on div at bounding box center [210, 134] width 83 height 83
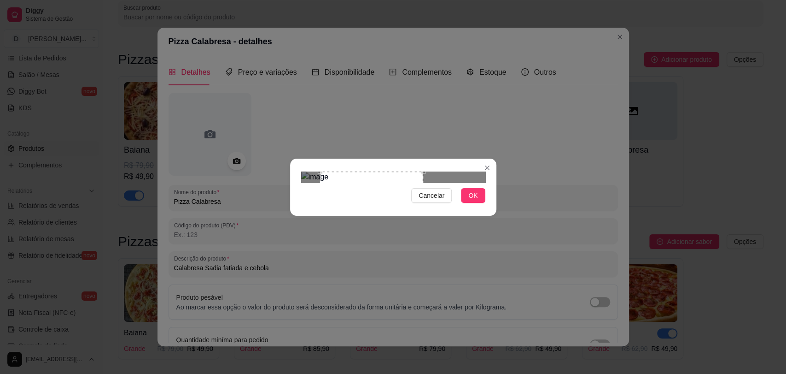
click at [397, 194] on div "Use the arrow keys to move the crop selection area" at bounding box center [371, 209] width 103 height 77
click at [469, 203] on button "OK" at bounding box center [473, 195] width 24 height 15
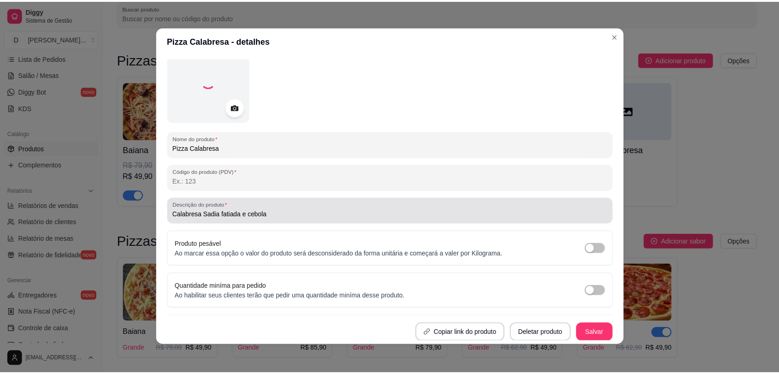
scroll to position [32, 0]
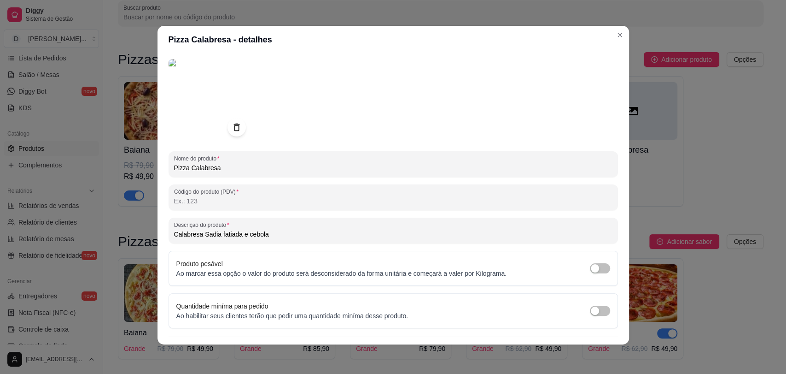
click at [587, 344] on button "Salvar" at bounding box center [600, 353] width 36 height 18
click at [586, 343] on button "Salvar" at bounding box center [599, 352] width 37 height 18
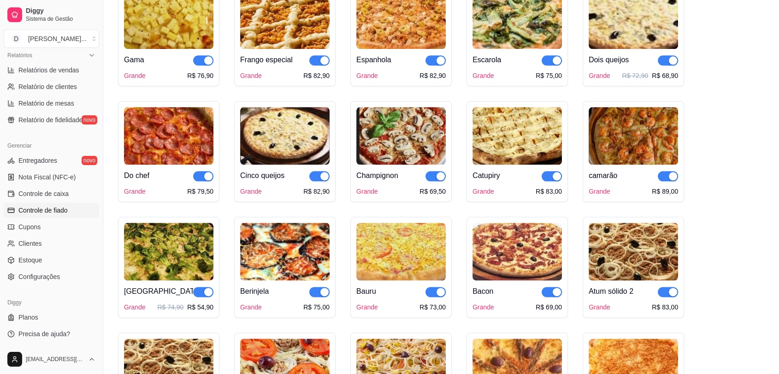
scroll to position [1075, 0]
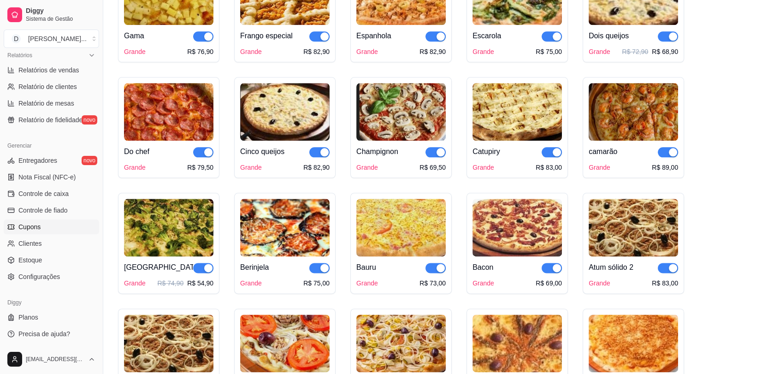
click at [40, 229] on span "Cupons" at bounding box center [29, 226] width 22 height 9
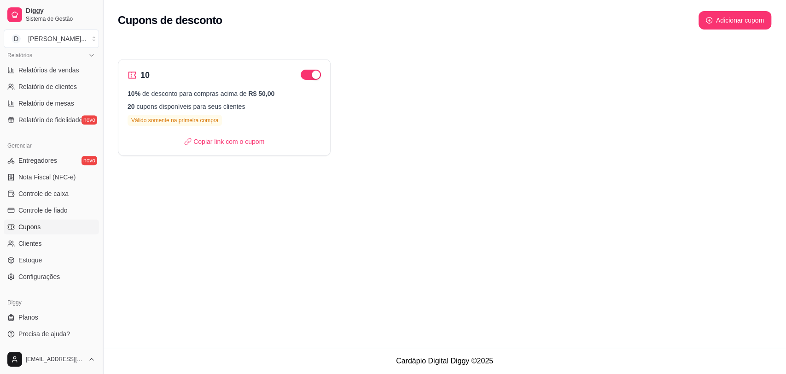
click at [100, 72] on button "Toggle Sidebar" at bounding box center [102, 187] width 7 height 374
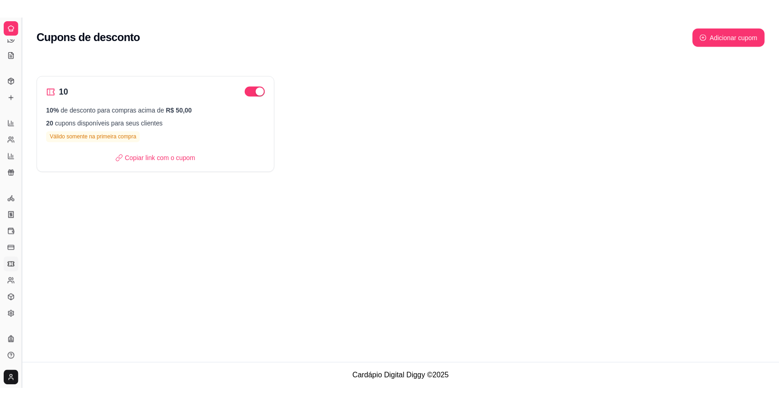
scroll to position [104, 0]
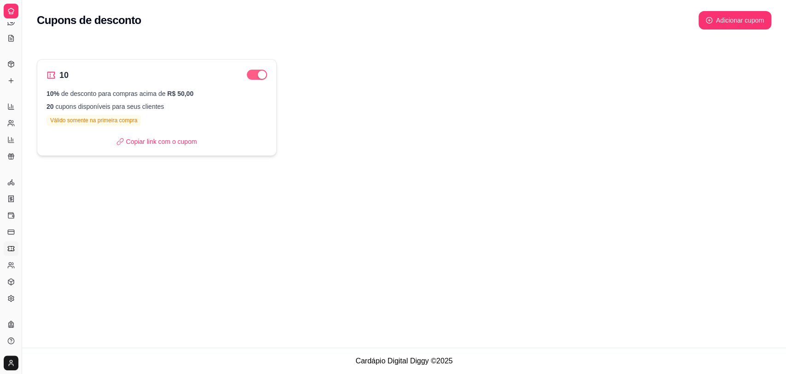
click at [250, 76] on span "button" at bounding box center [257, 75] width 20 height 10
click at [363, 97] on div "10 10% de desconto para compras acima de R$ 50,00 20 cupons disponíveis para se…" at bounding box center [404, 107] width 735 height 97
click at [10, 8] on icon at bounding box center [11, 11] width 6 height 6
